Goal: Task Accomplishment & Management: Manage account settings

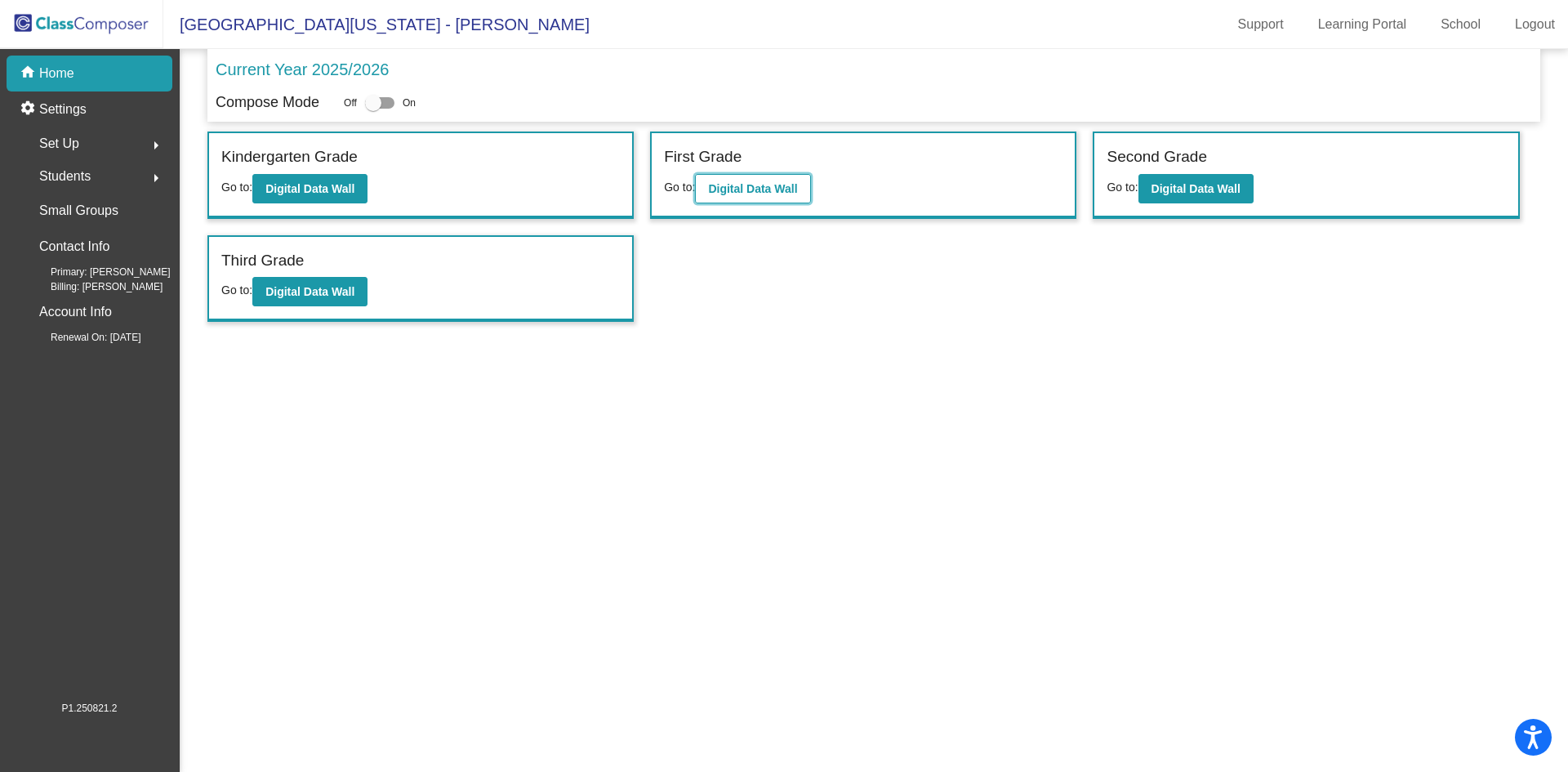
click at [769, 189] on b "Digital Data Wall" at bounding box center [752, 188] width 89 height 13
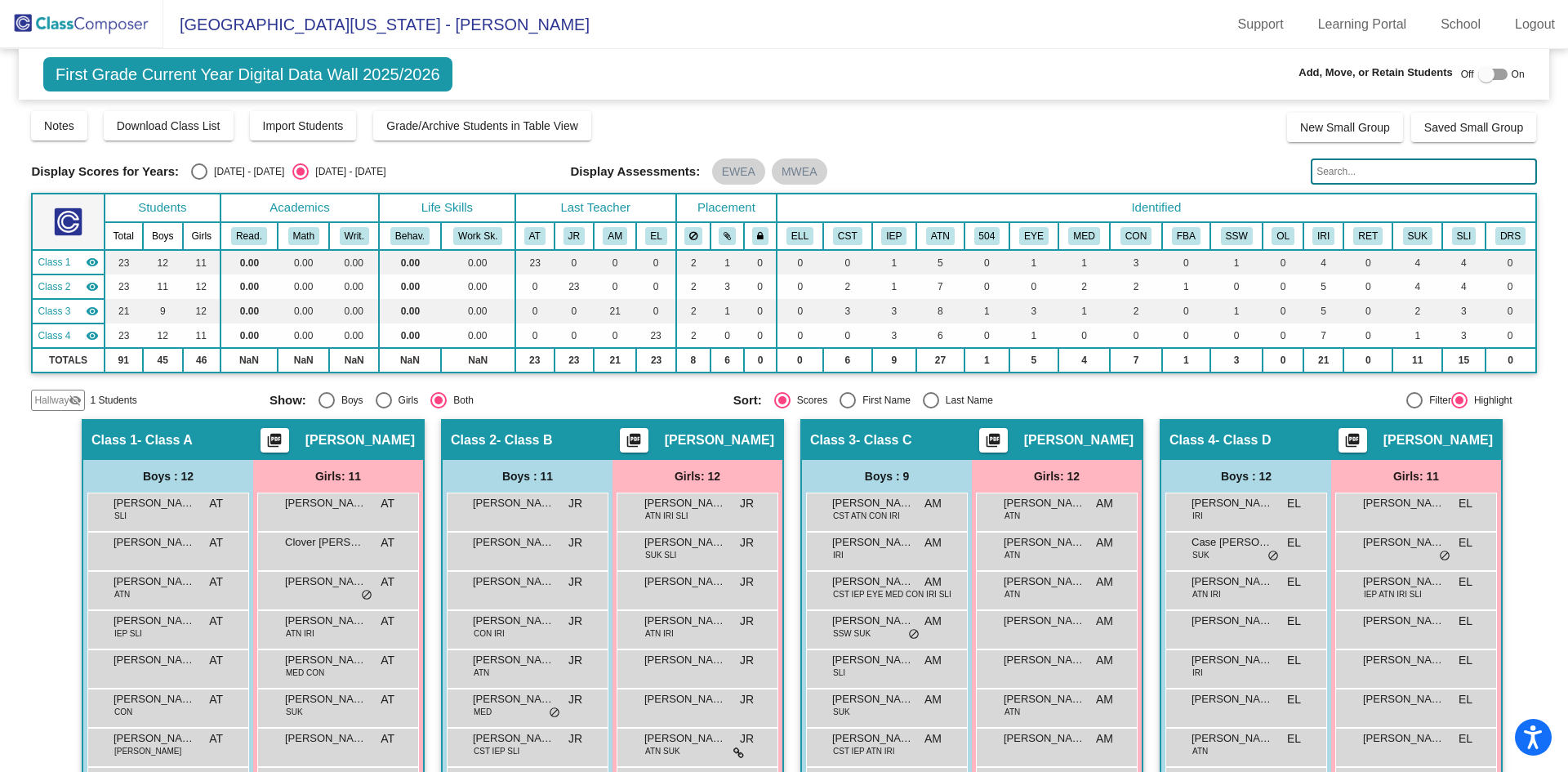
click at [1479, 73] on div at bounding box center [1486, 74] width 17 height 17
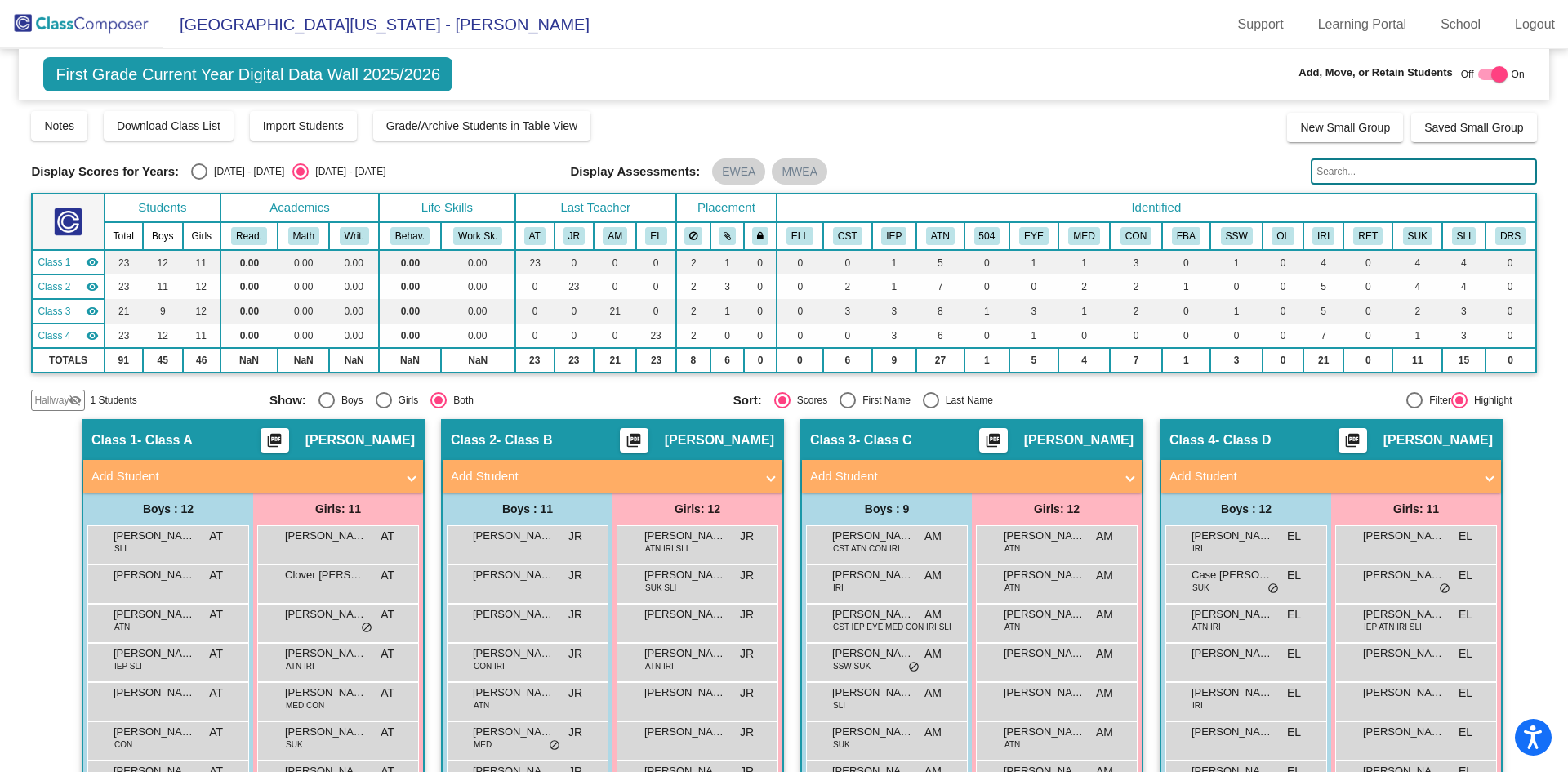
click at [1060, 473] on mat-panel-title "Add Student" at bounding box center [962, 476] width 304 height 18
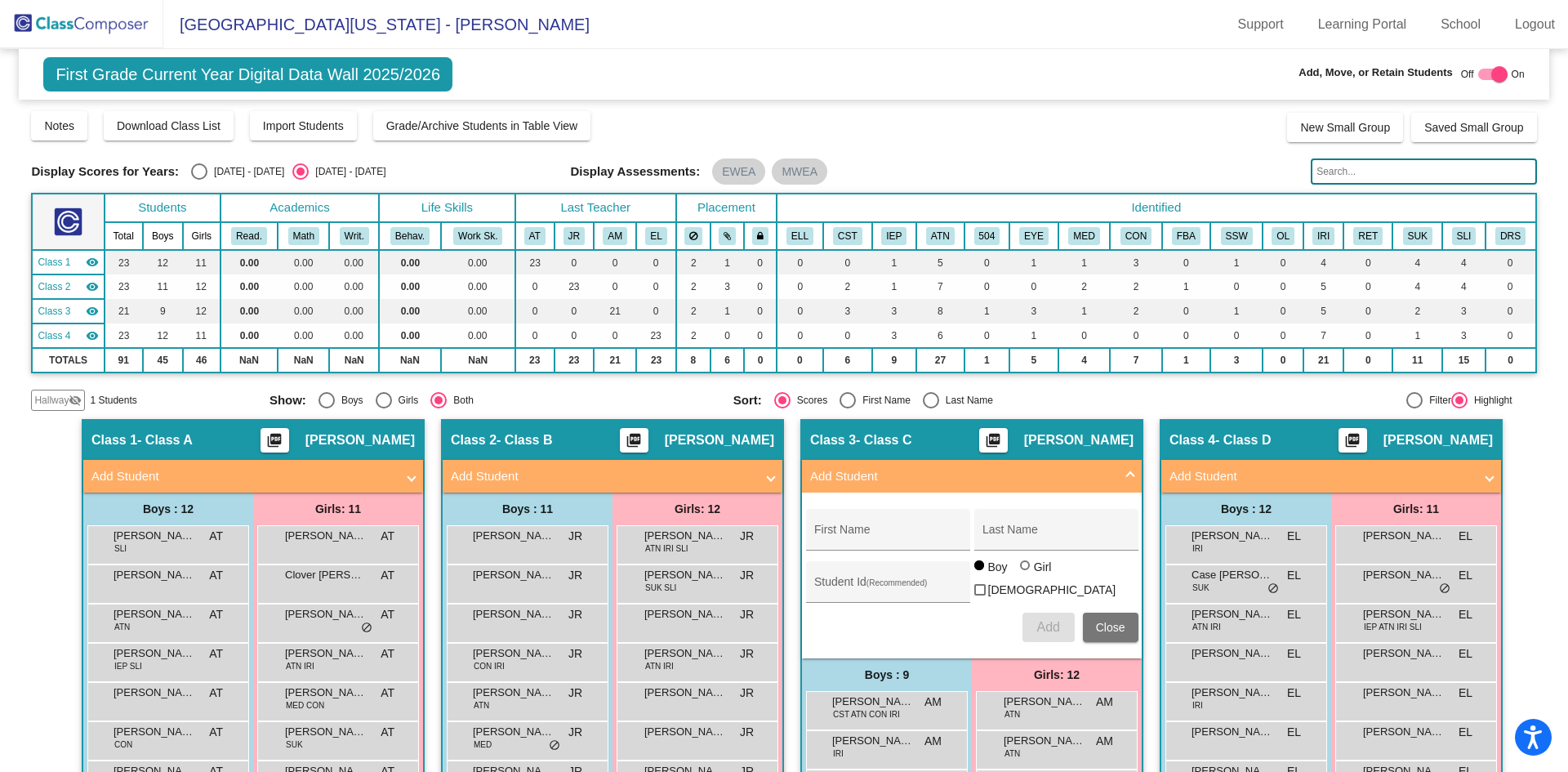
click at [1086, 482] on mat-panel-title "Add Student" at bounding box center [962, 476] width 304 height 18
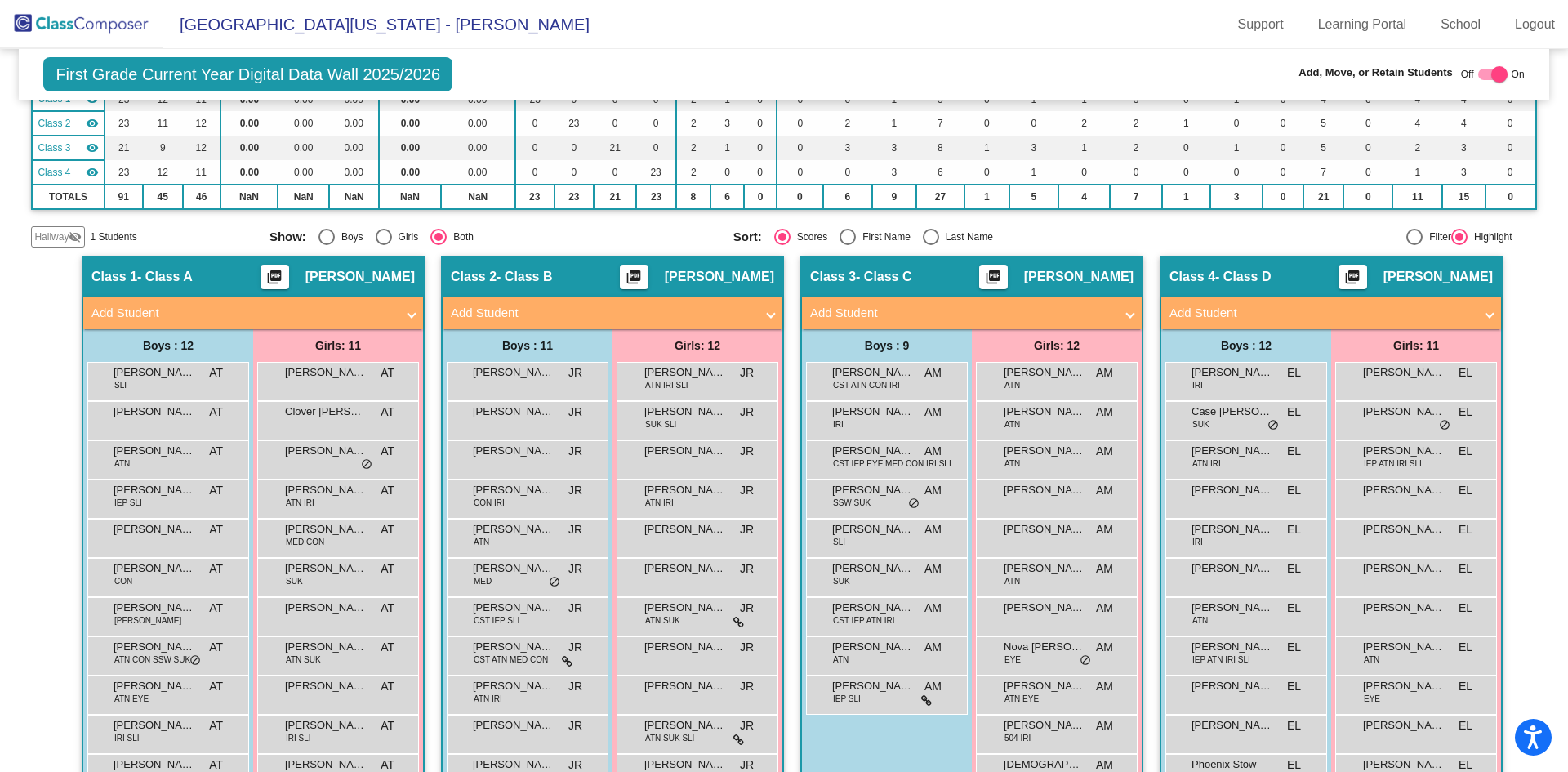
scroll to position [245, 0]
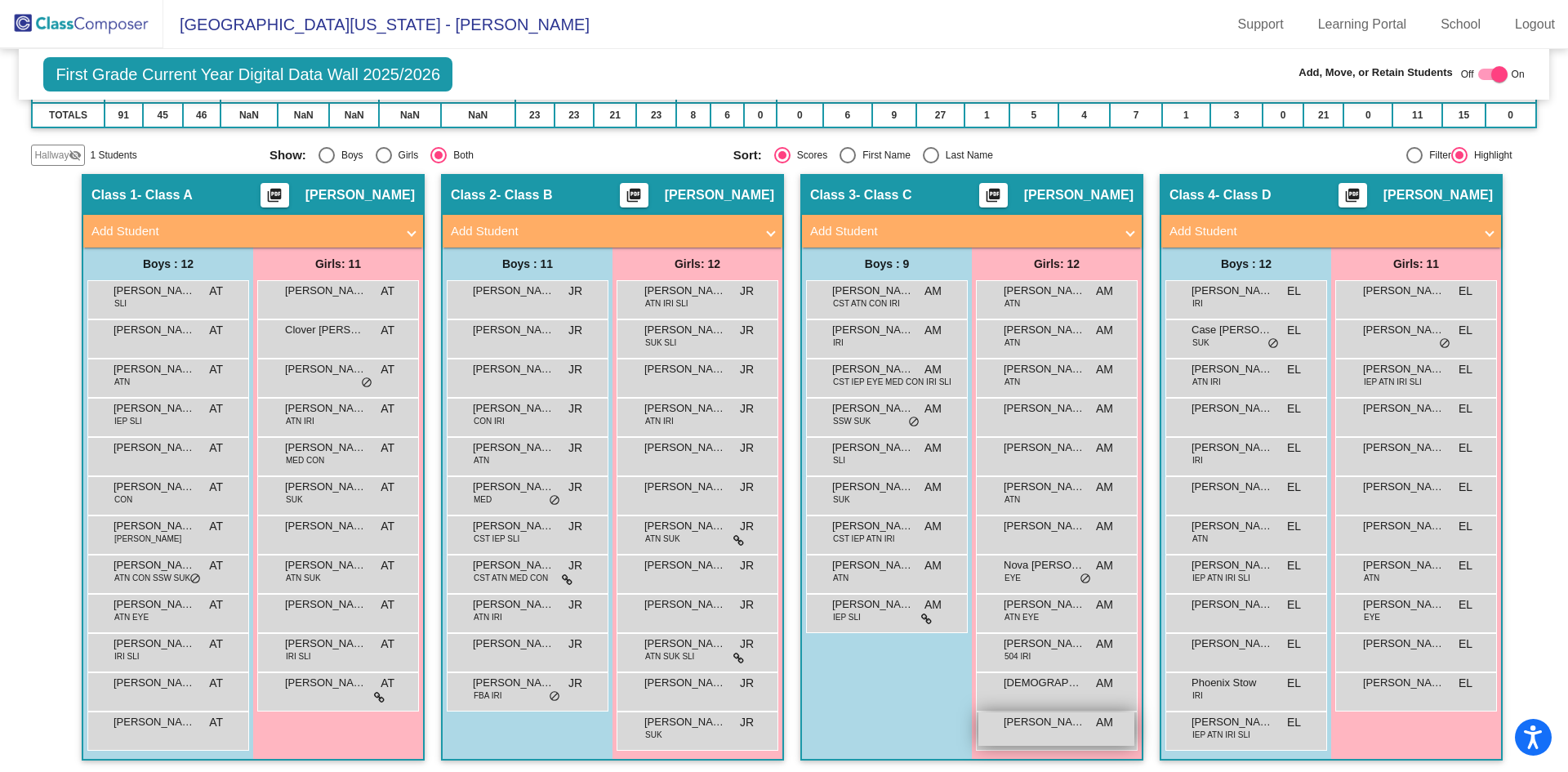
click at [1074, 722] on span "[PERSON_NAME]" at bounding box center [1044, 722] width 82 height 17
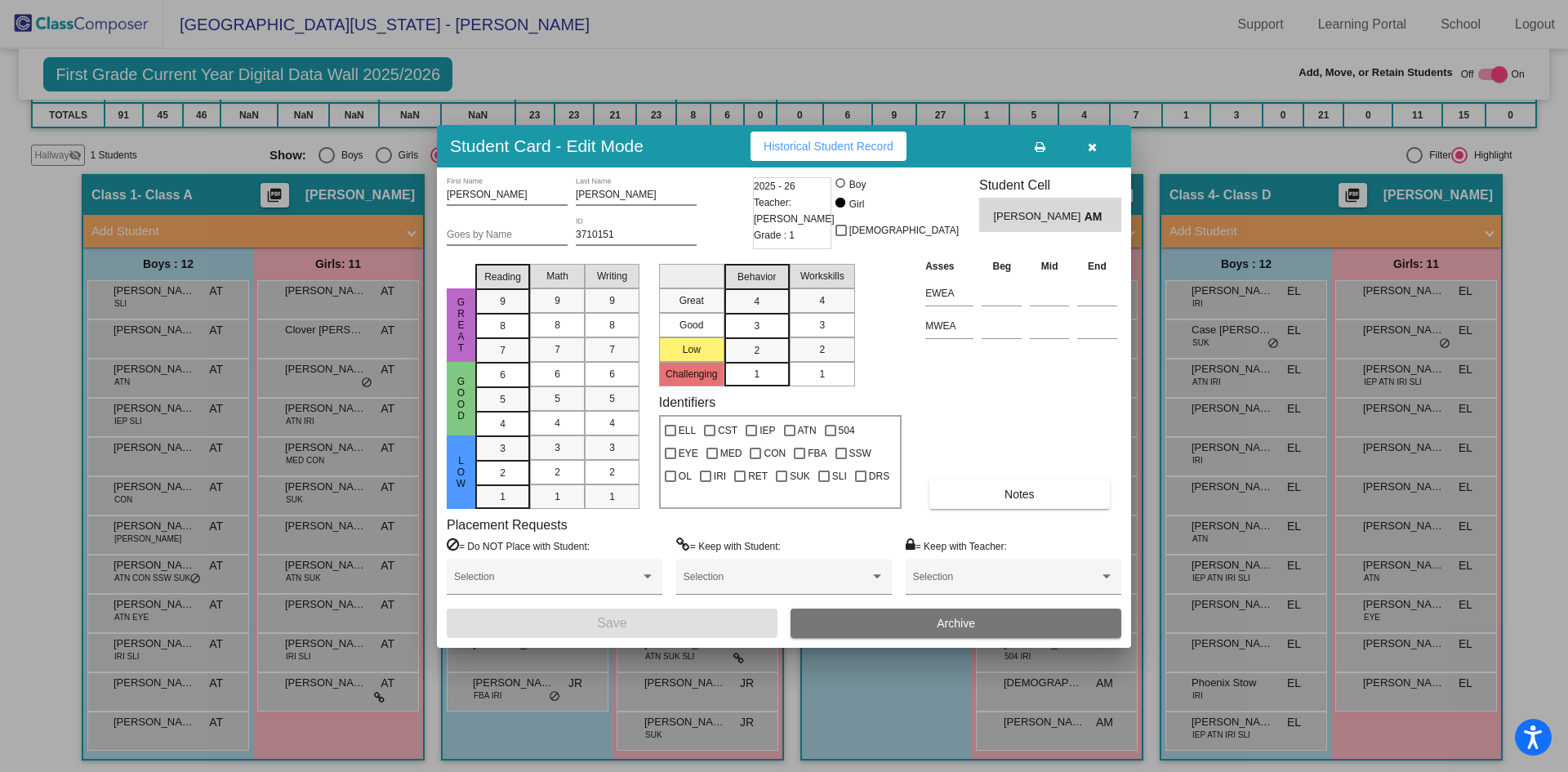
click at [955, 620] on span "Archive" at bounding box center [956, 623] width 39 height 13
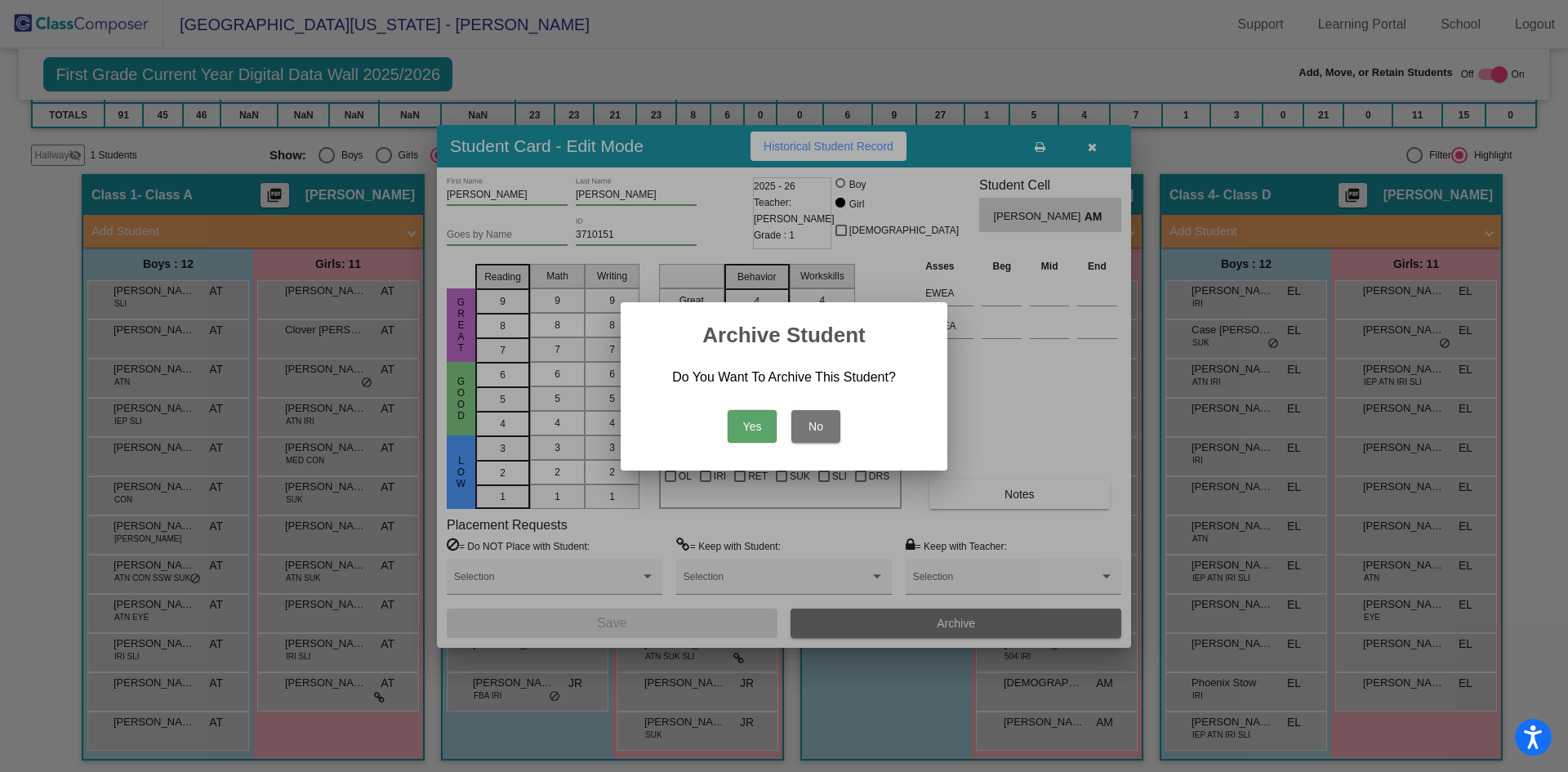
click at [748, 427] on button "Yes" at bounding box center [751, 427] width 49 height 33
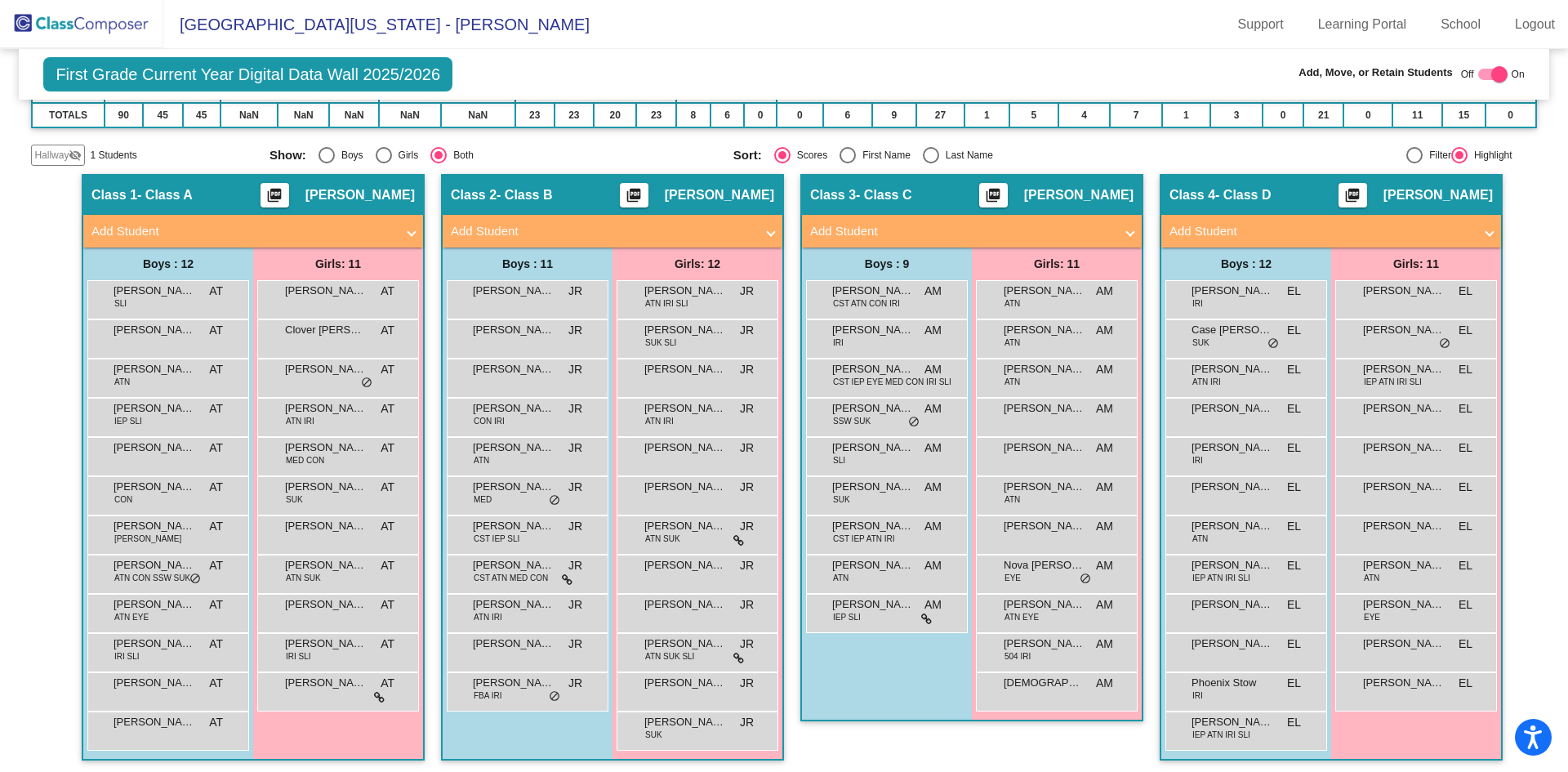
click at [1493, 73] on div at bounding box center [1499, 74] width 17 height 17
checkbox input "false"
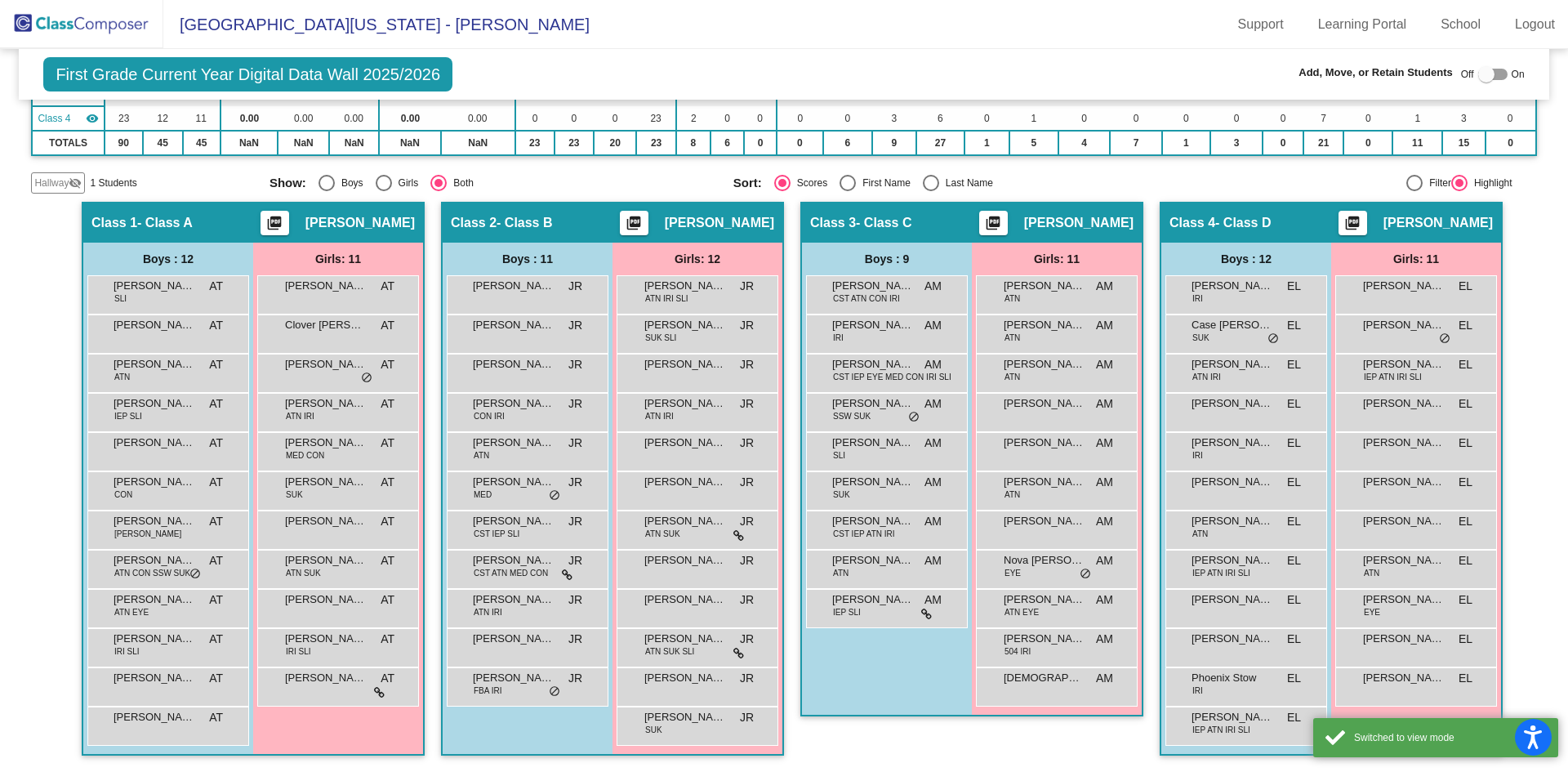
scroll to position [218, 0]
click at [121, 23] on img at bounding box center [82, 24] width 163 height 49
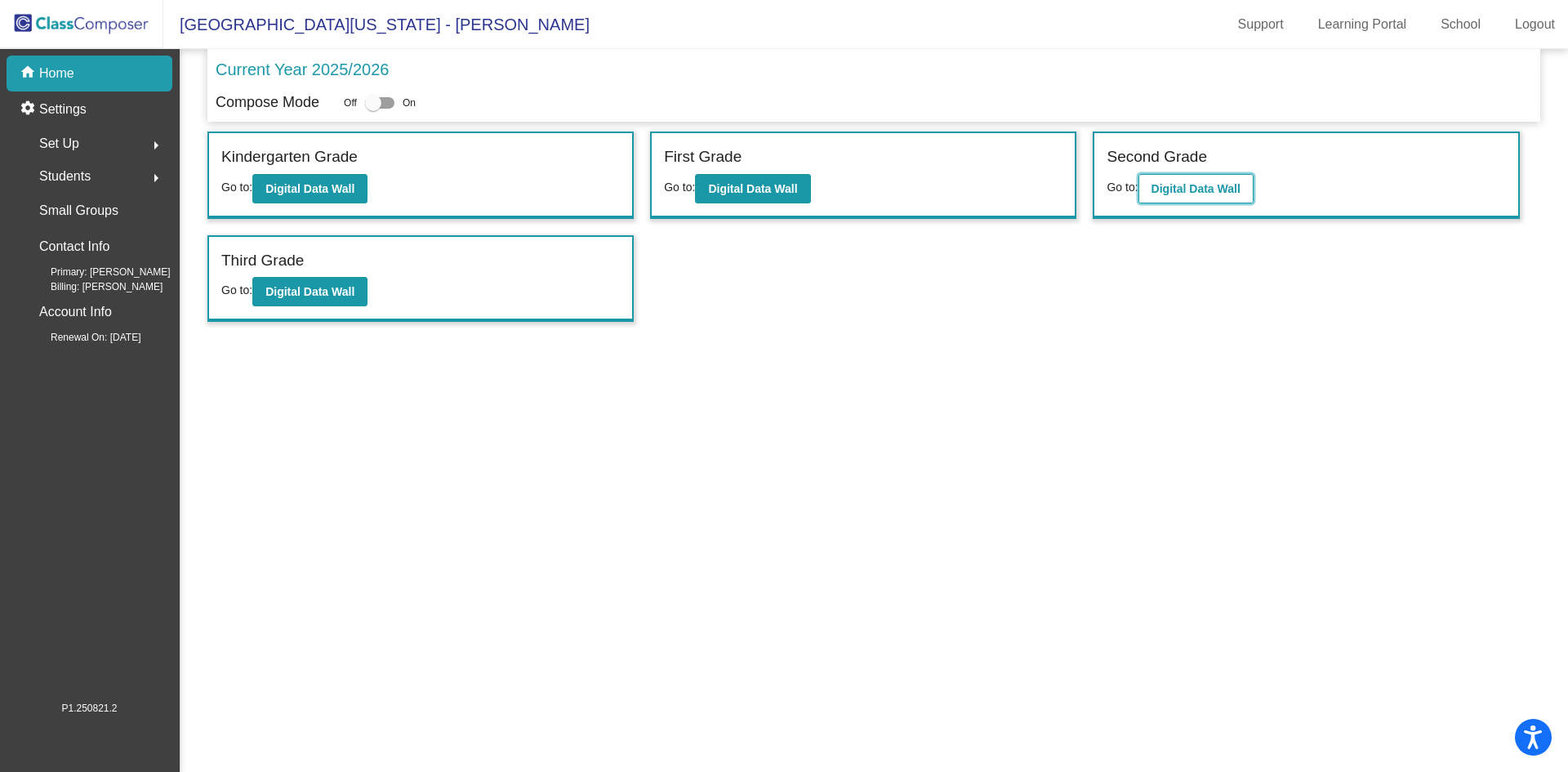
click at [1214, 190] on b "Digital Data Wall" at bounding box center [1195, 188] width 89 height 13
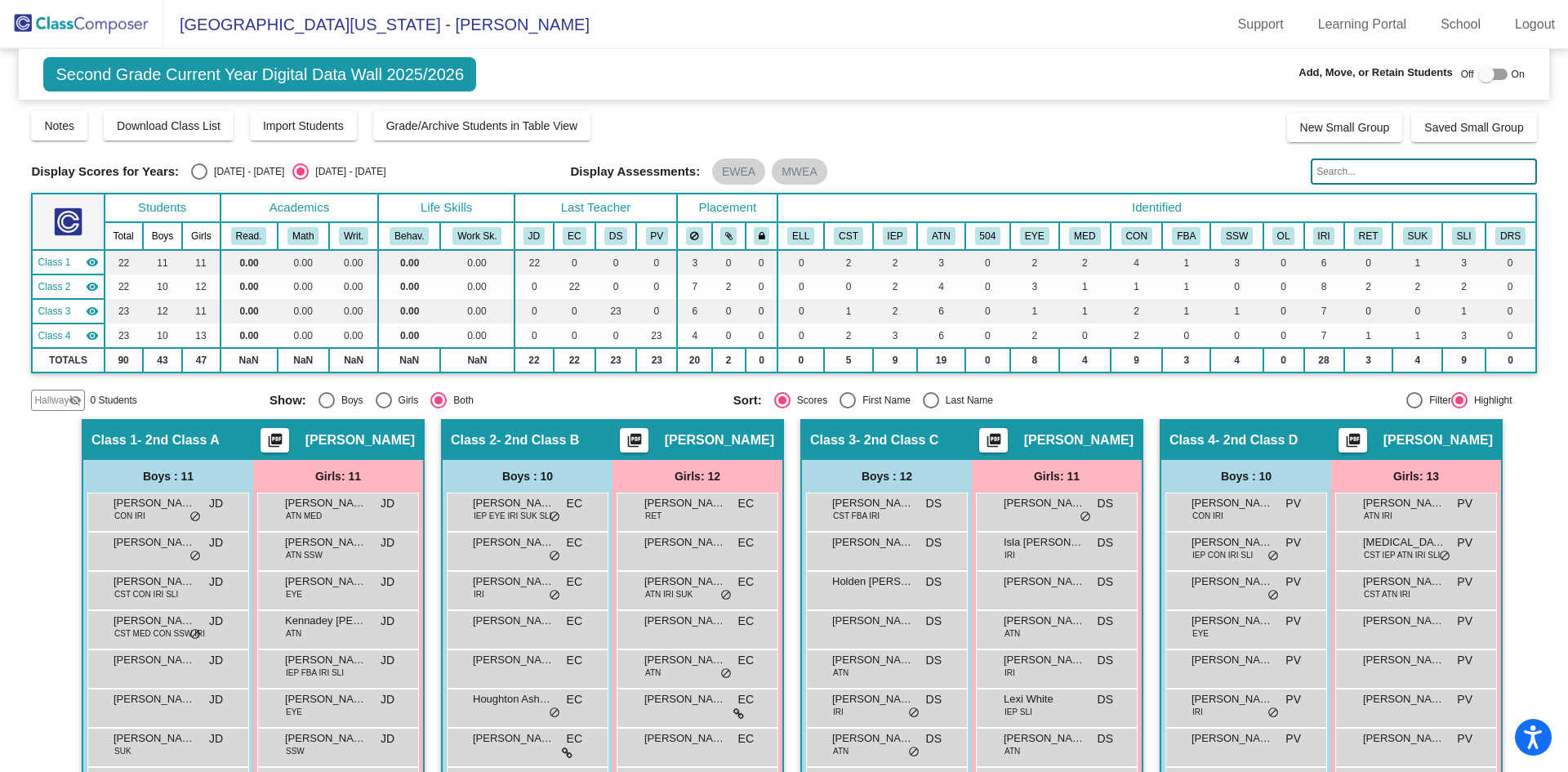
click at [1484, 75] on div at bounding box center [1486, 74] width 17 height 17
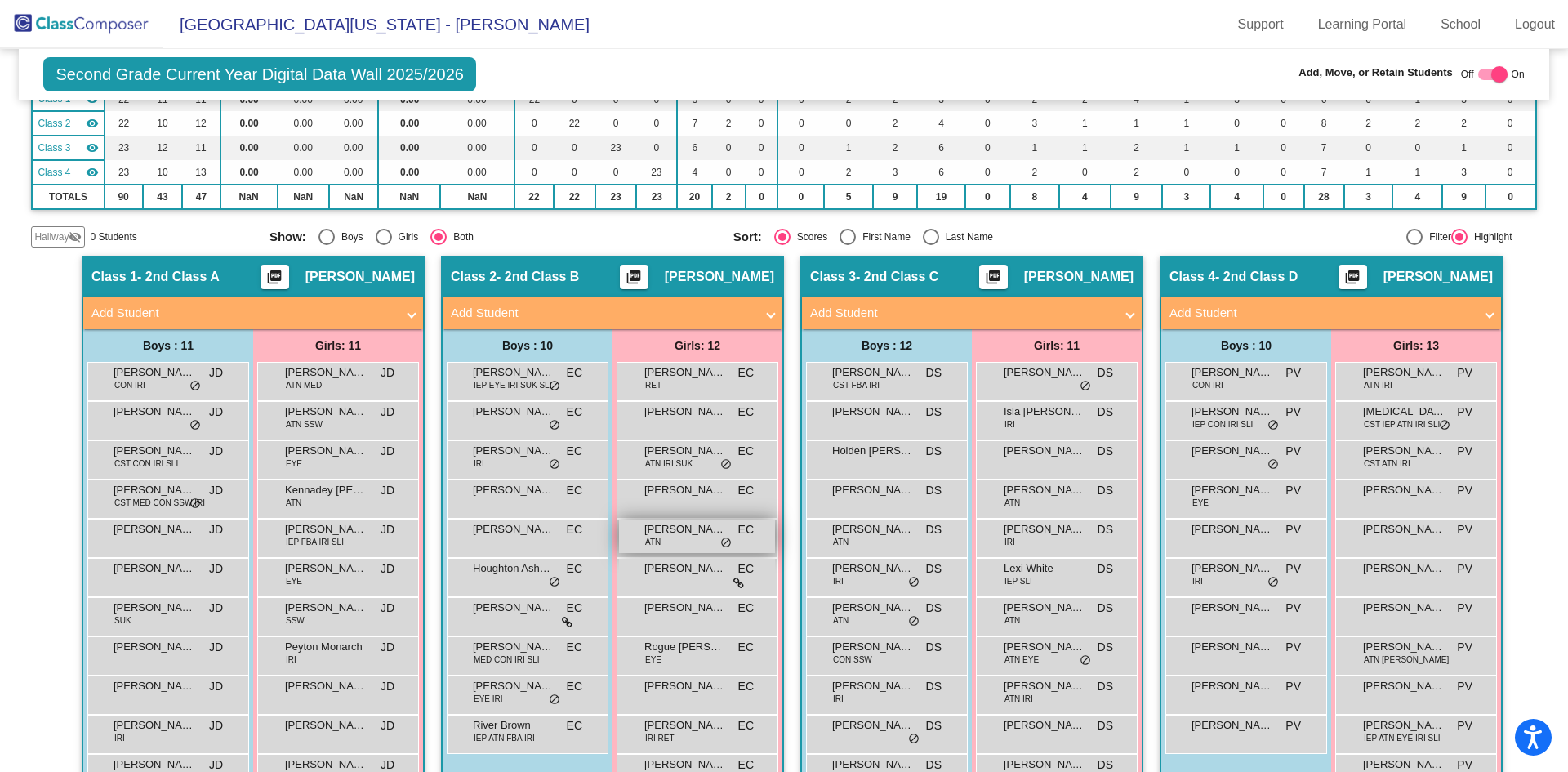
scroll to position [245, 0]
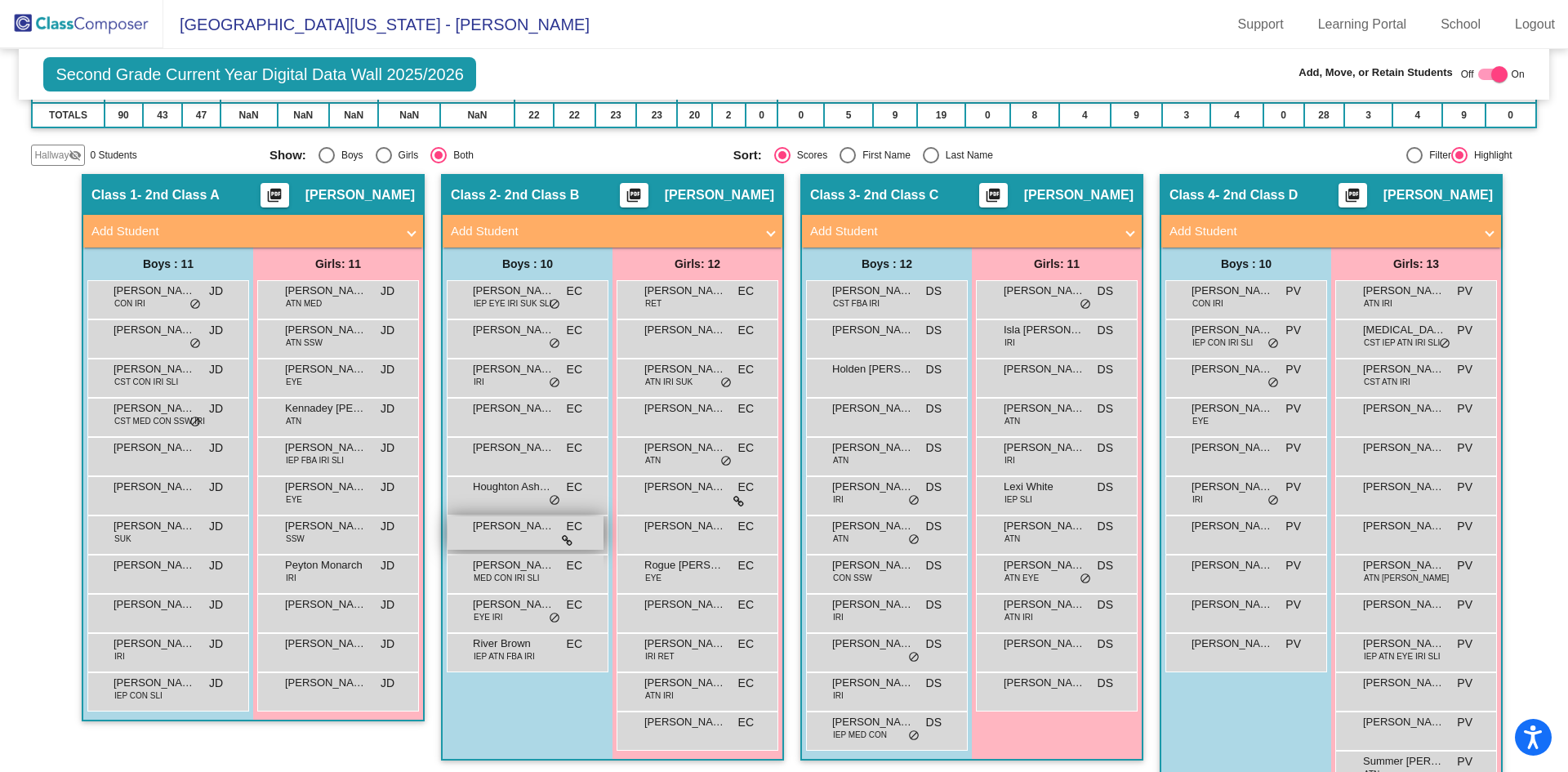
click at [507, 536] on div "[PERSON_NAME] lock do_not_disturb_alt" at bounding box center [526, 532] width 156 height 33
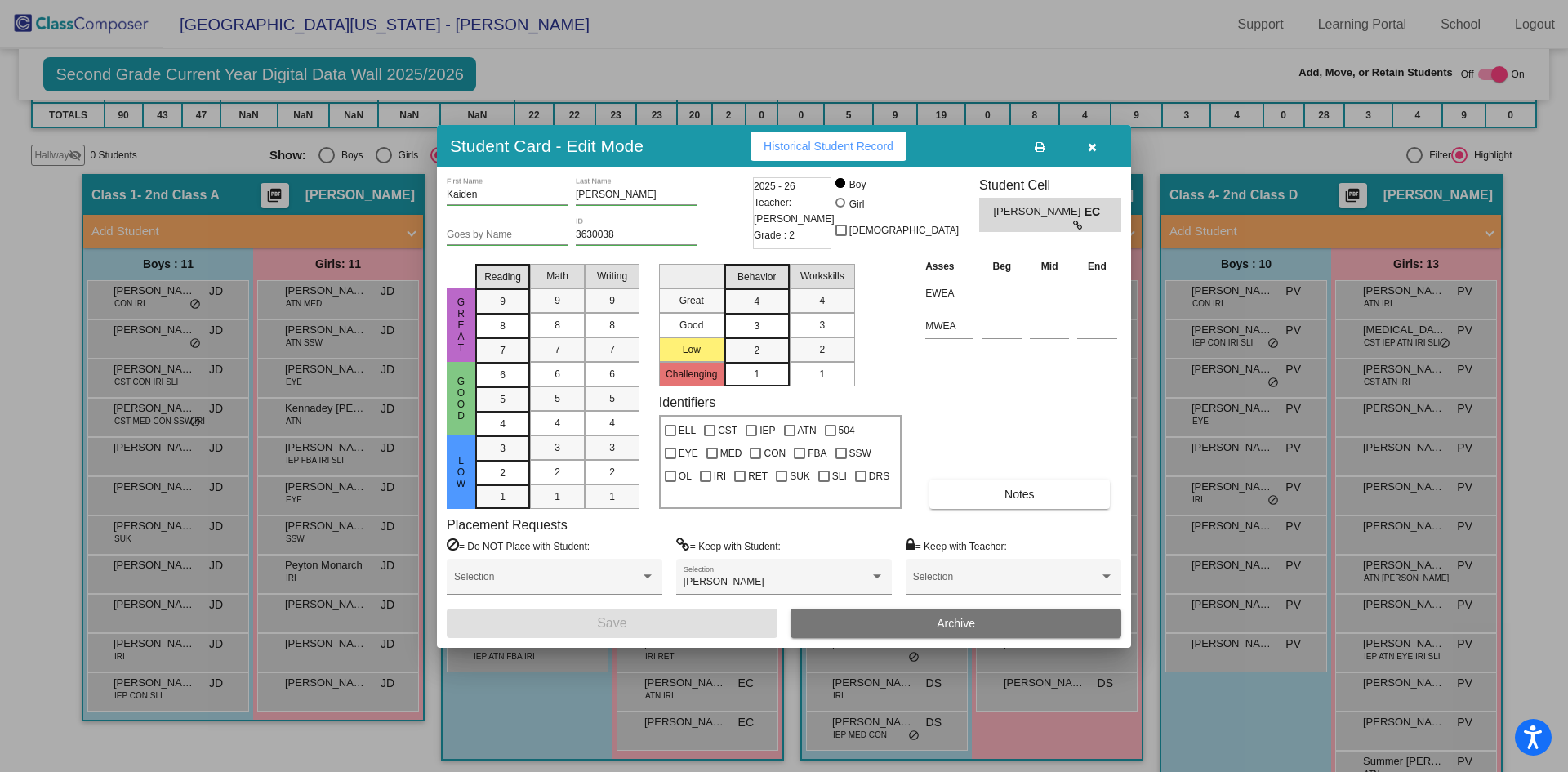
click at [912, 619] on button "Archive" at bounding box center [955, 623] width 330 height 29
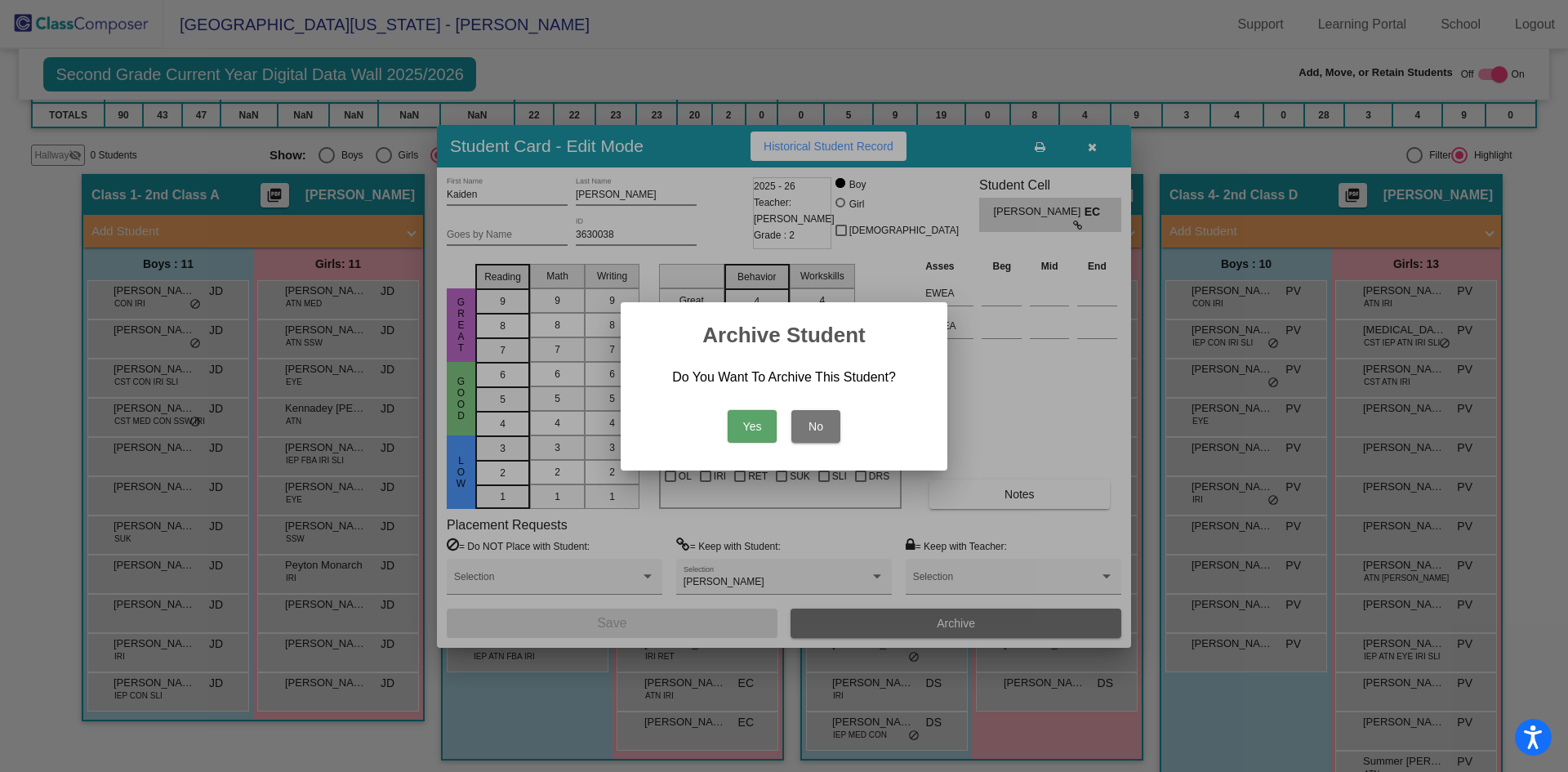
click at [752, 423] on button "Yes" at bounding box center [751, 427] width 49 height 33
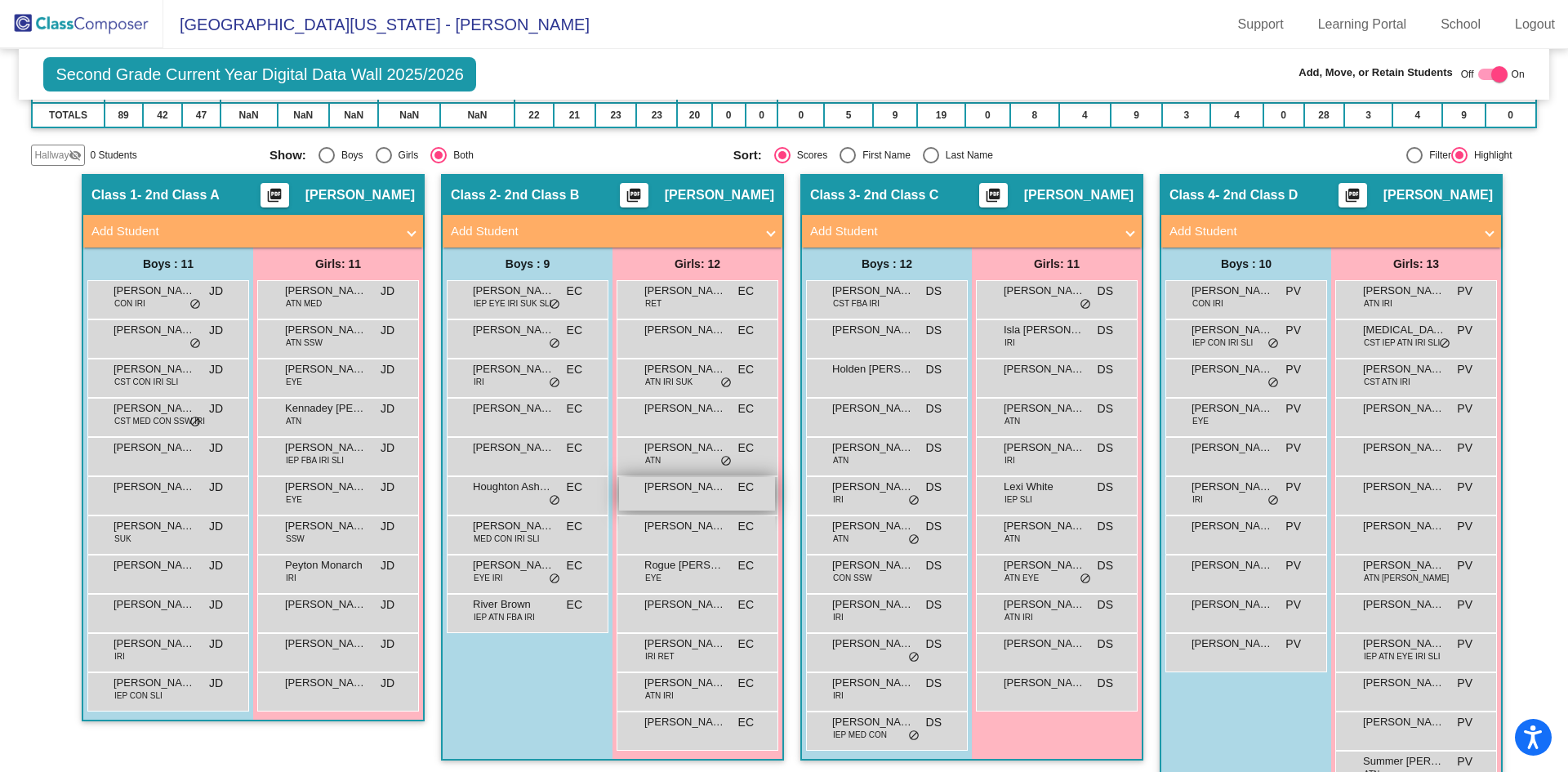
click at [685, 491] on span "[PERSON_NAME]" at bounding box center [684, 487] width 82 height 17
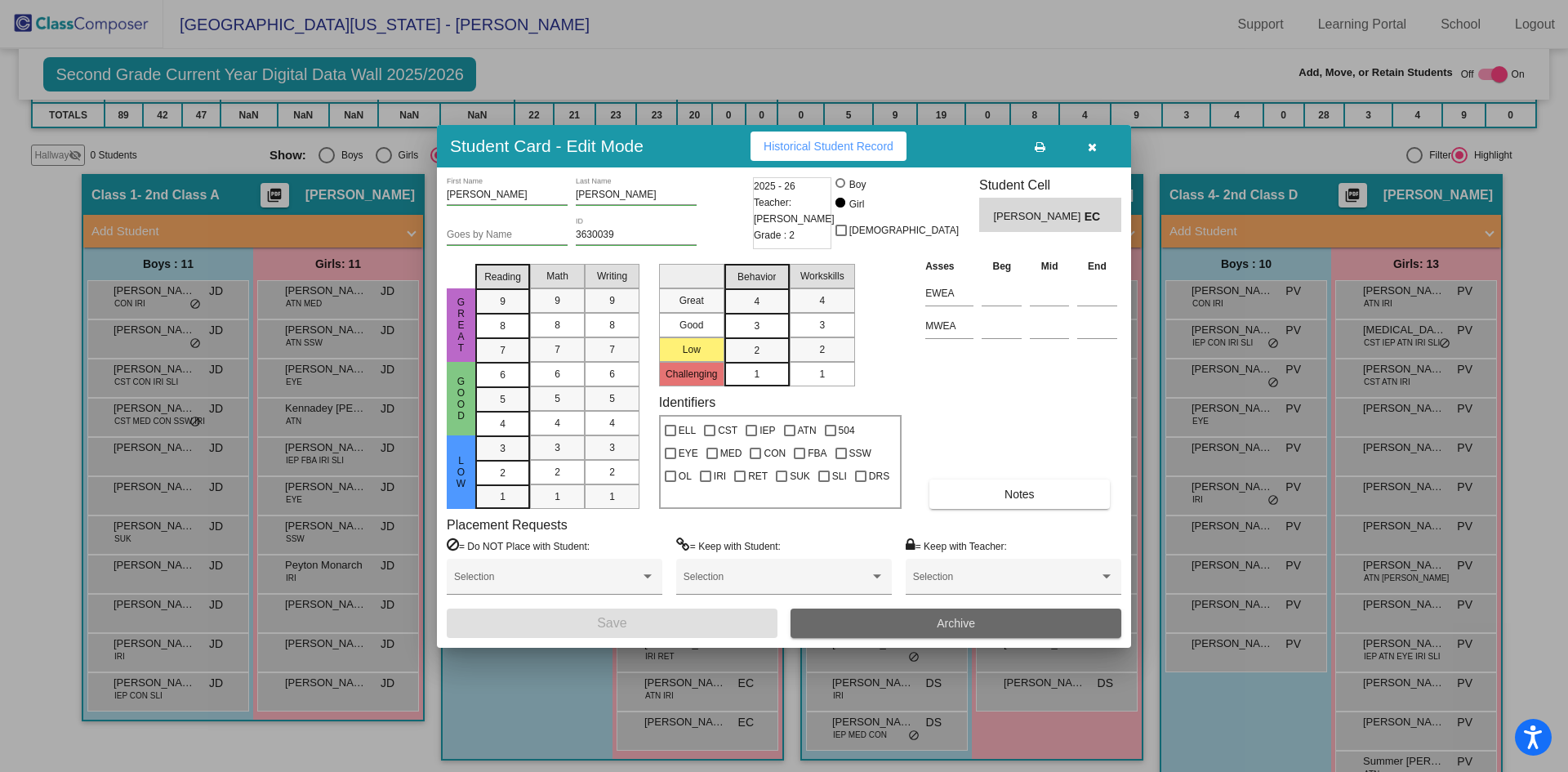
click at [973, 620] on span "Archive" at bounding box center [956, 623] width 39 height 13
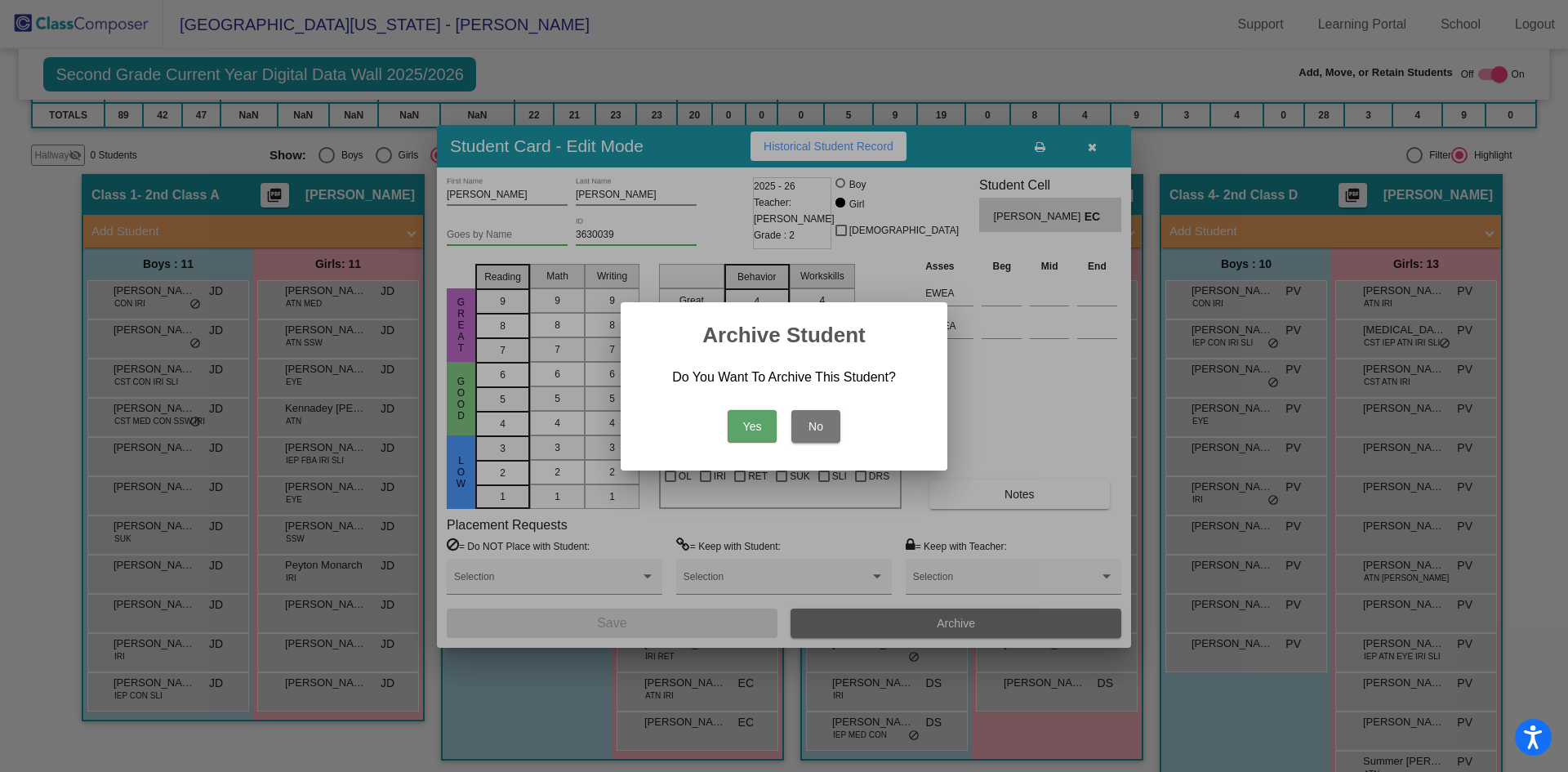
click at [751, 425] on button "Yes" at bounding box center [751, 427] width 49 height 33
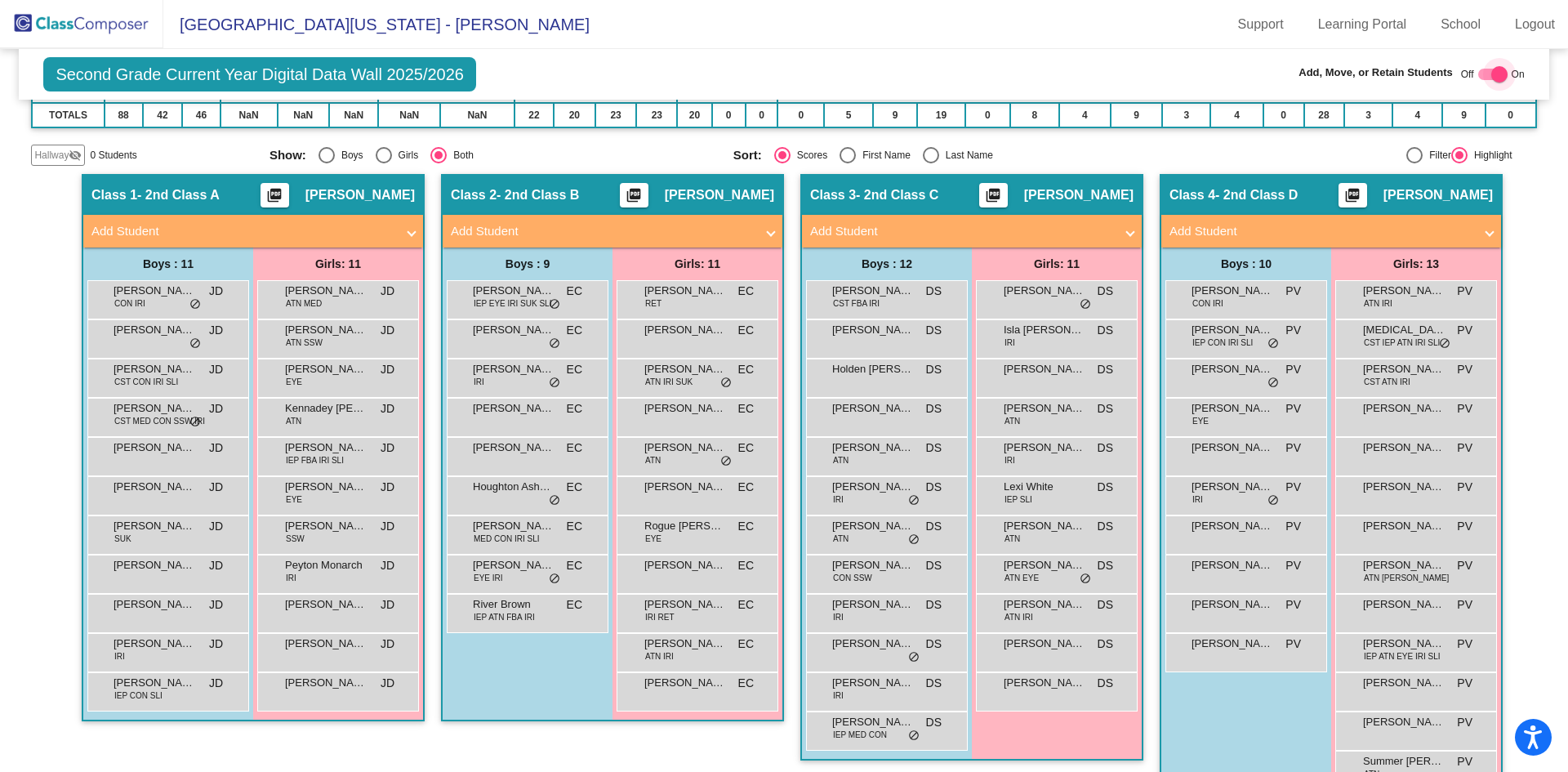
click at [1491, 73] on div at bounding box center [1499, 74] width 17 height 17
checkbox input "false"
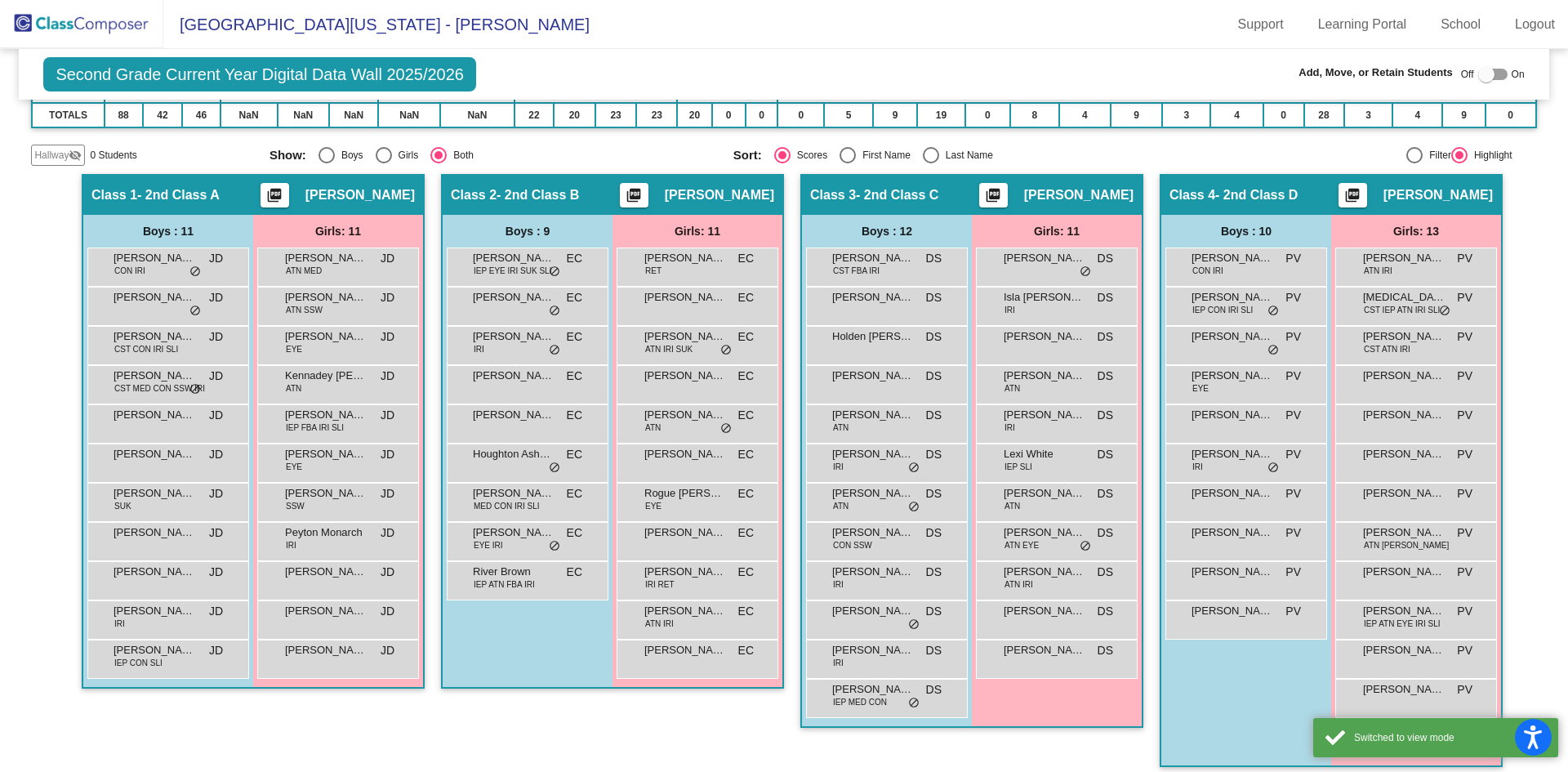
click at [81, 25] on img at bounding box center [82, 24] width 163 height 49
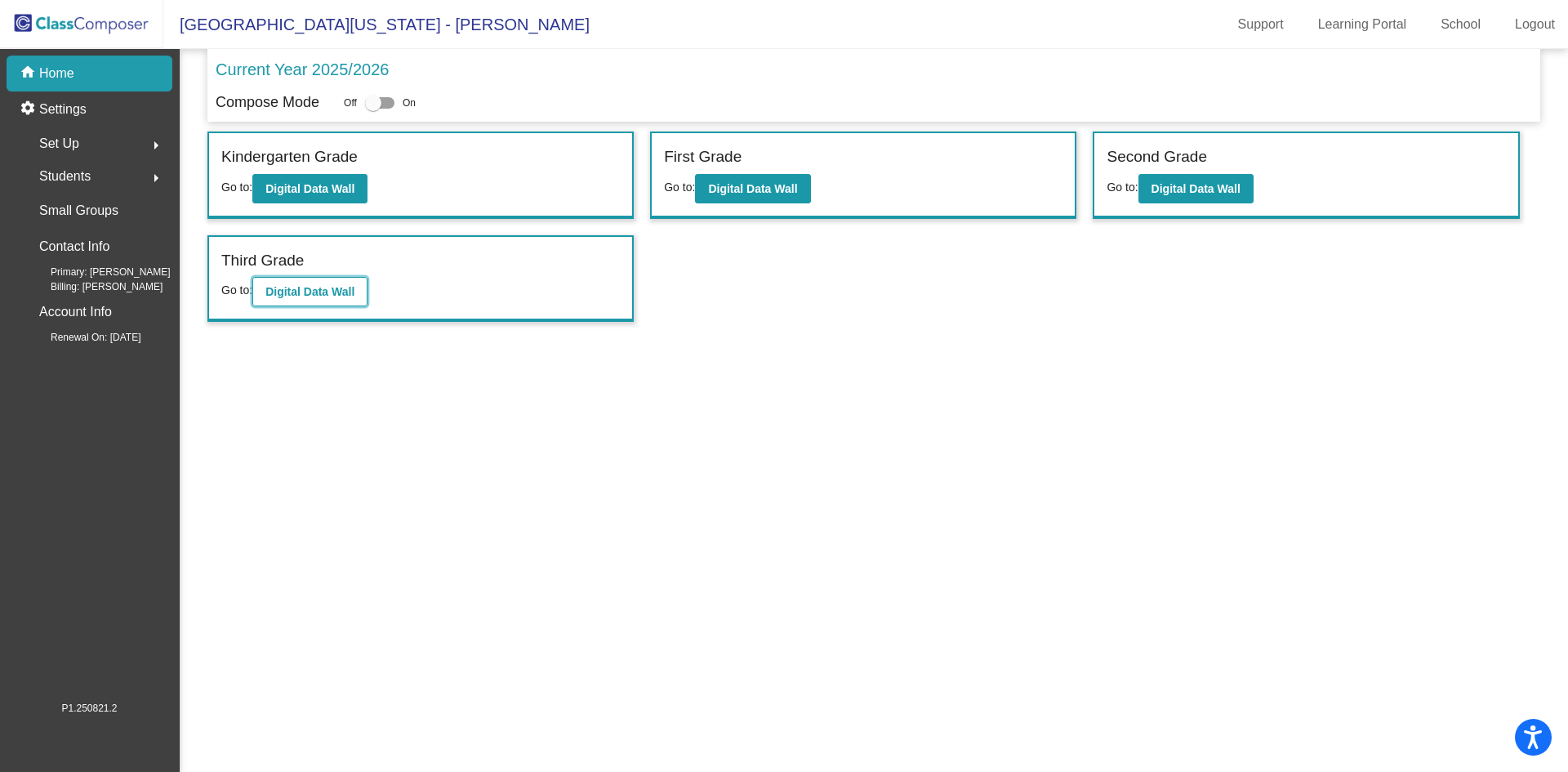
click at [302, 293] on b "Digital Data Wall" at bounding box center [309, 292] width 89 height 13
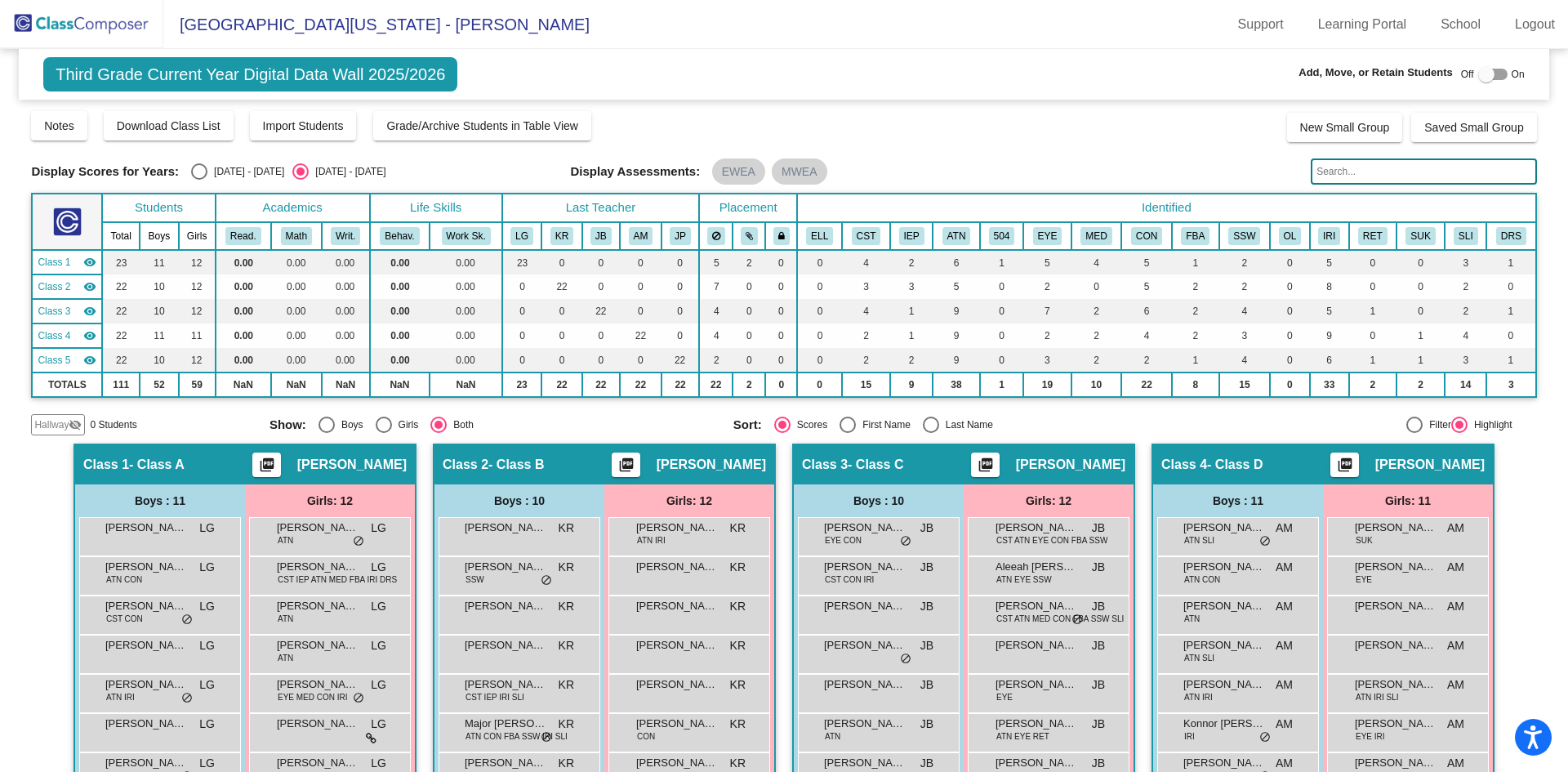
click at [78, 21] on img at bounding box center [82, 24] width 163 height 49
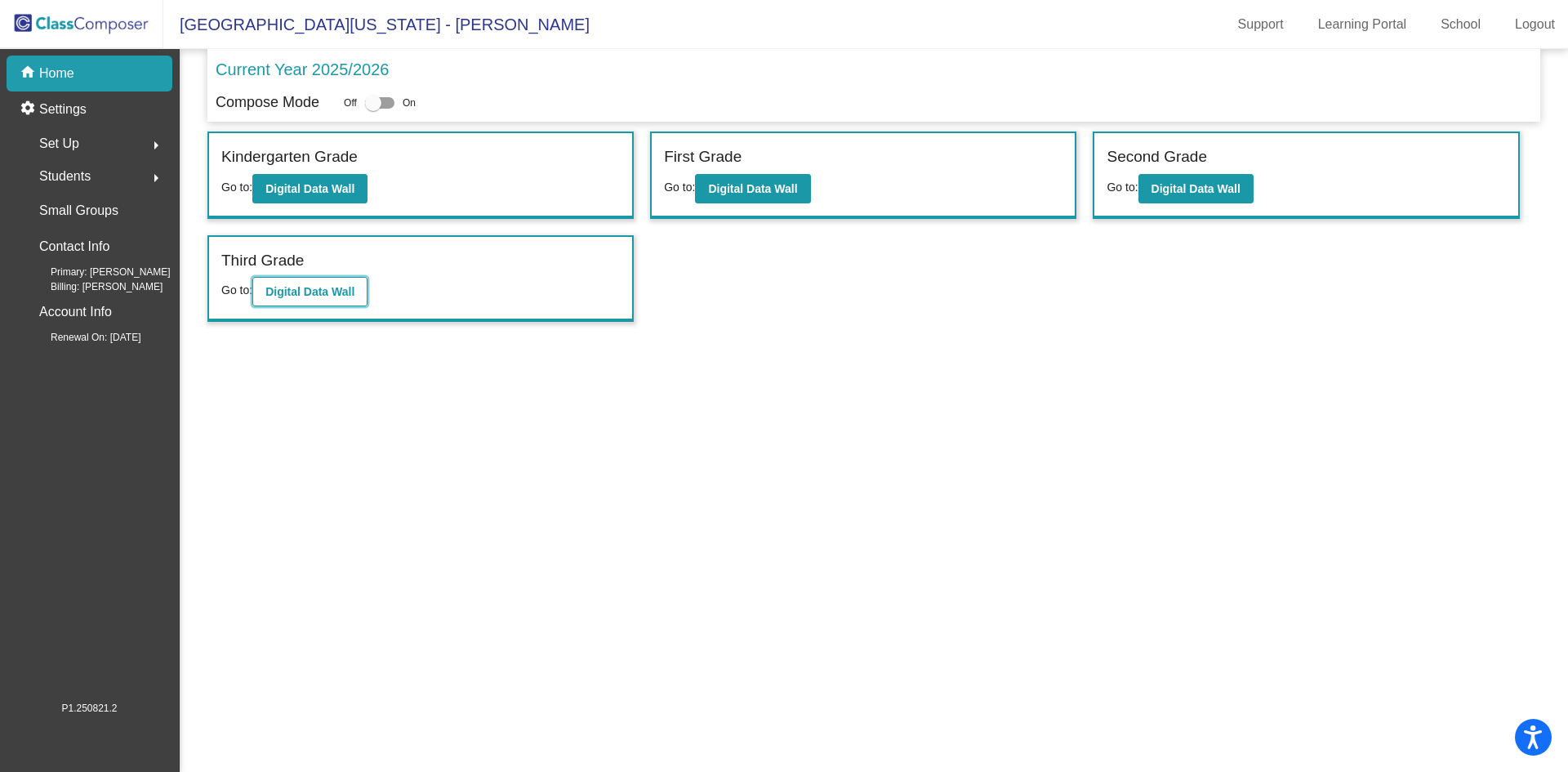
click at [330, 289] on b "Digital Data Wall" at bounding box center [309, 292] width 89 height 13
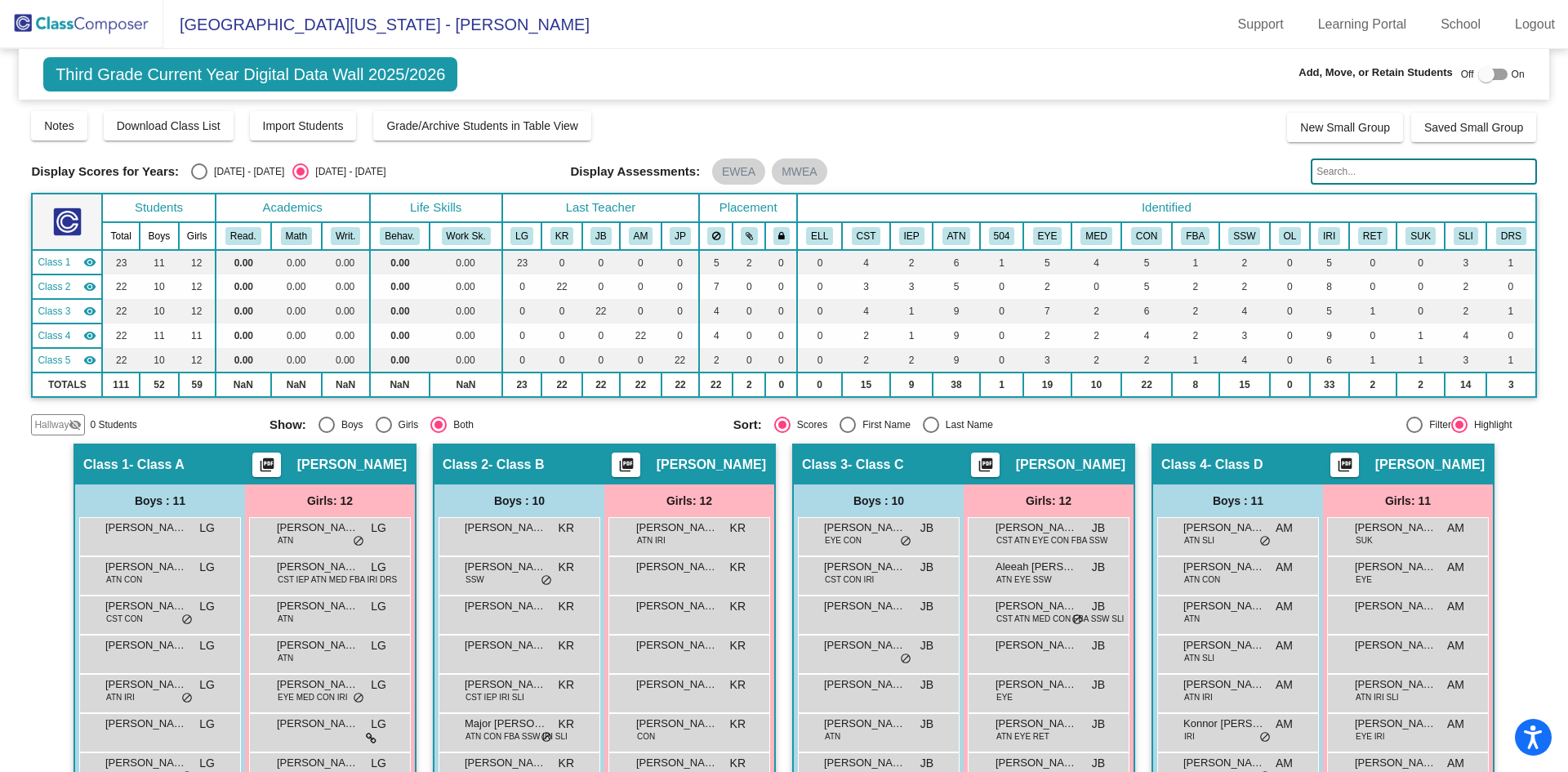
click at [1478, 75] on div at bounding box center [1486, 74] width 17 height 17
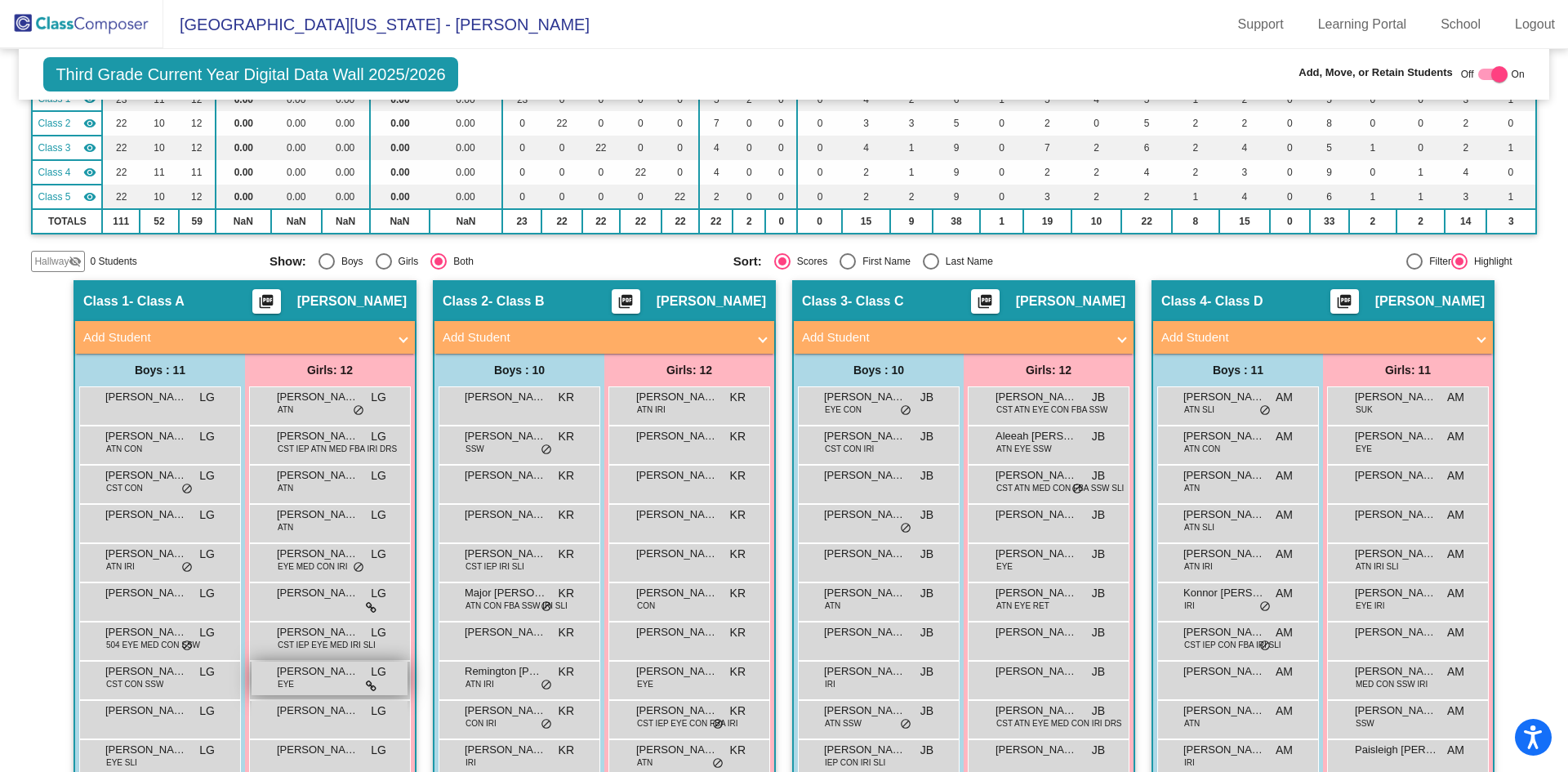
scroll to position [245, 0]
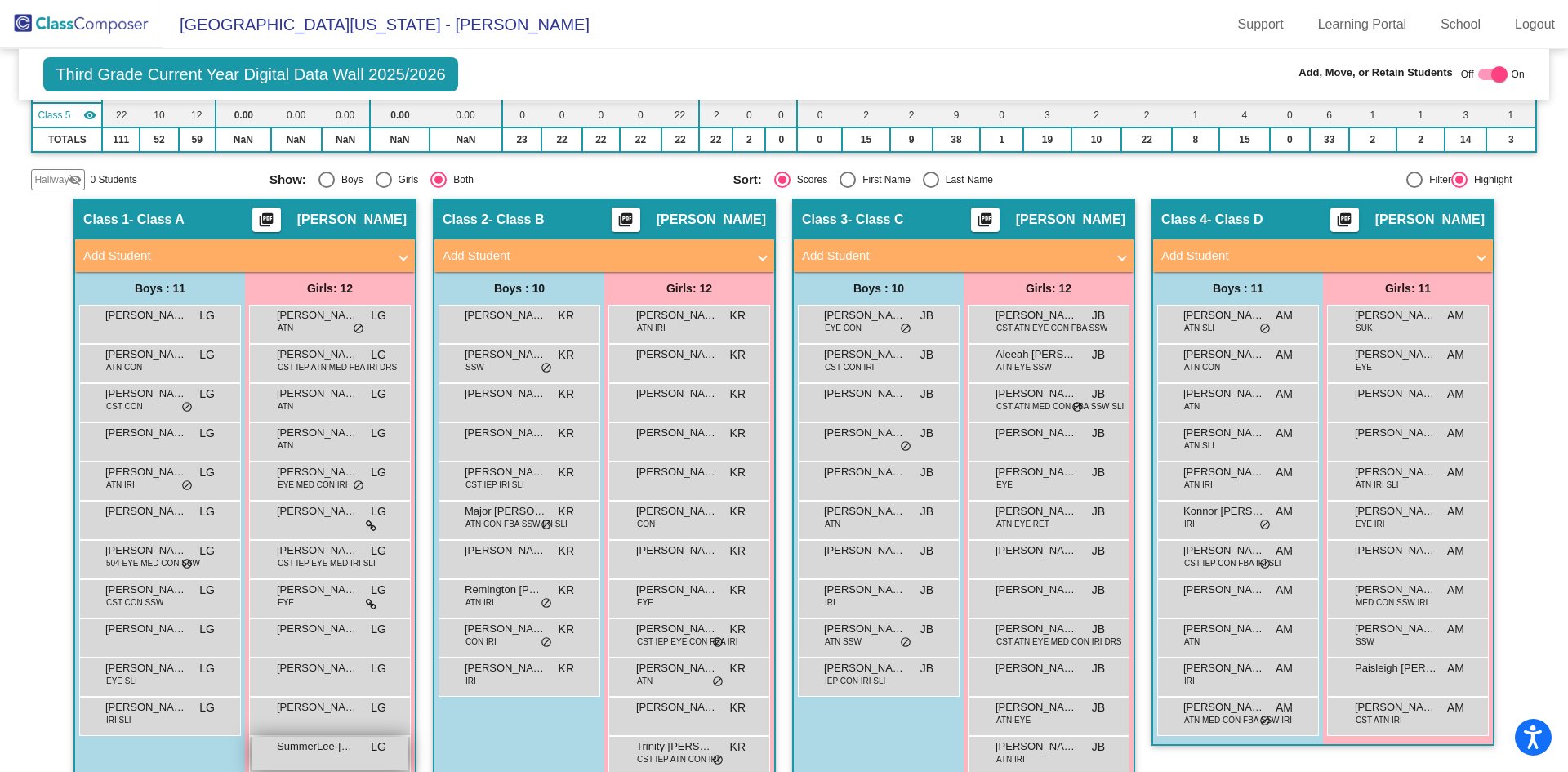
click at [309, 744] on div "SummerLee-[PERSON_NAME] LG lock do_not_disturb_alt" at bounding box center [329, 754] width 156 height 33
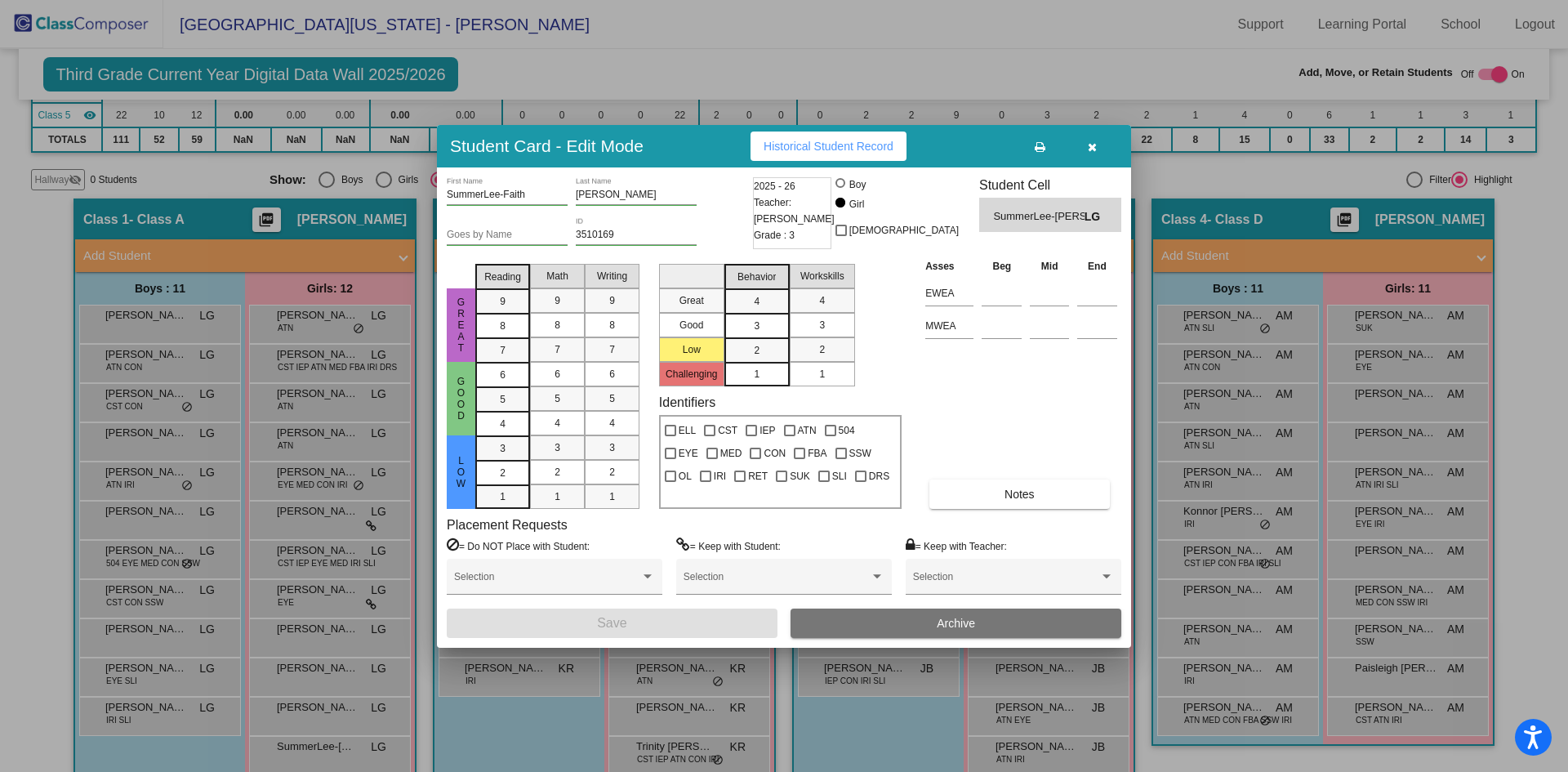
click at [922, 627] on button "Archive" at bounding box center [955, 623] width 330 height 29
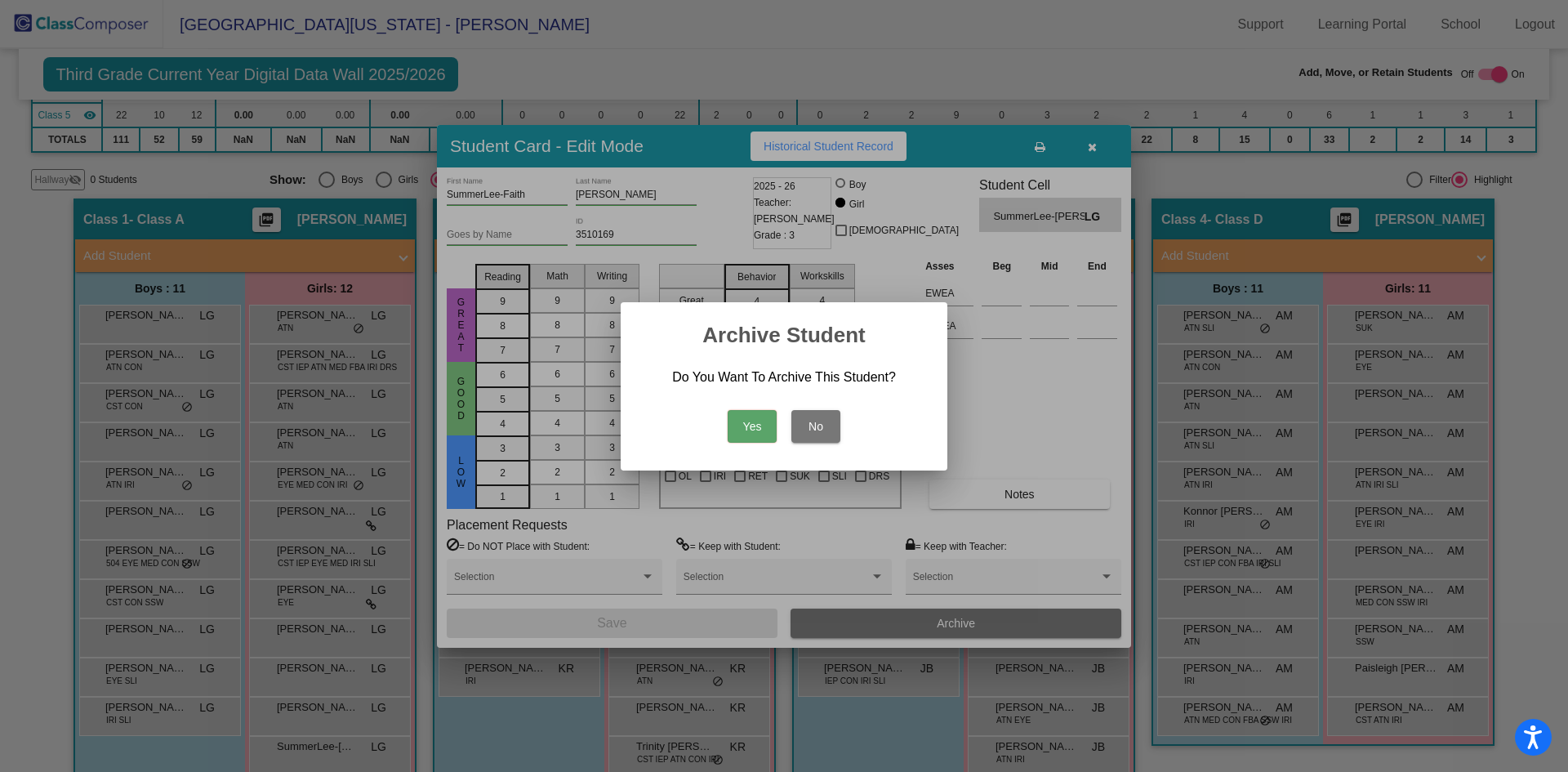
click at [755, 427] on button "Yes" at bounding box center [751, 427] width 49 height 33
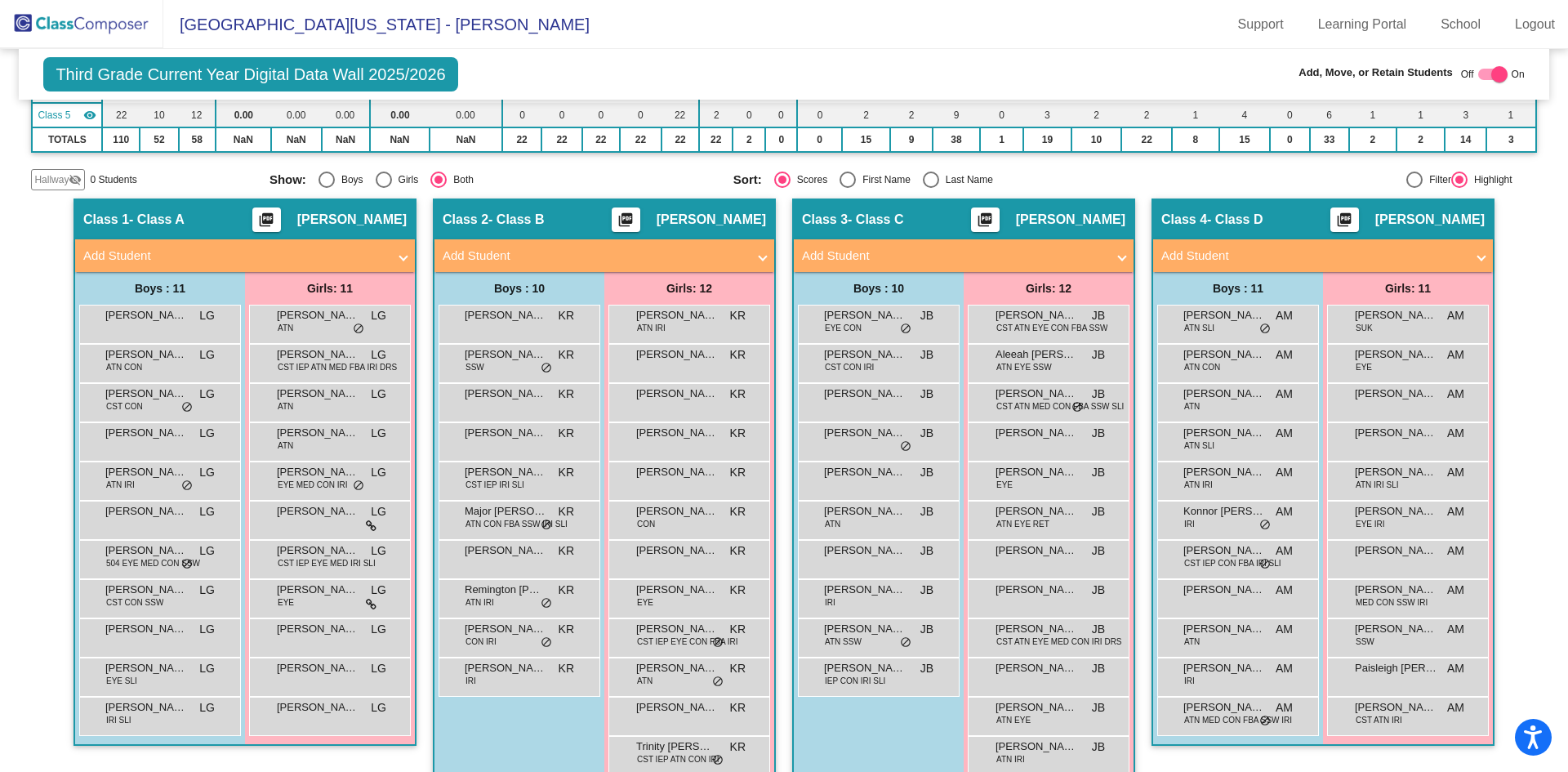
click at [1492, 72] on div at bounding box center [1499, 74] width 17 height 17
checkbox input "false"
